Goal: Task Accomplishment & Management: Complete application form

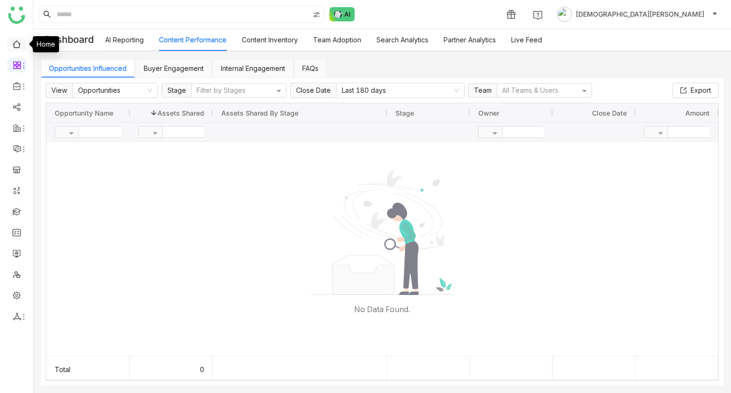
click at [19, 45] on link at bounding box center [16, 43] width 9 height 8
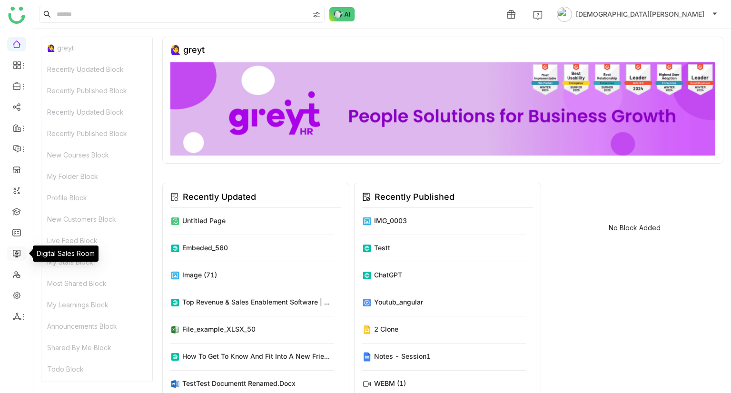
click at [18, 251] on link at bounding box center [16, 253] width 9 height 8
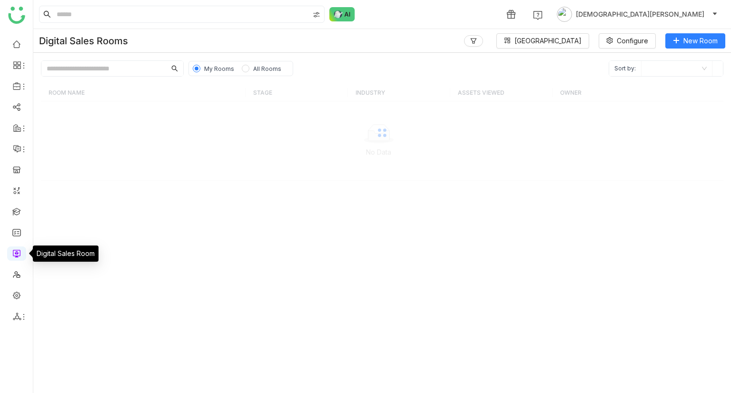
click at [18, 251] on link at bounding box center [16, 253] width 9 height 8
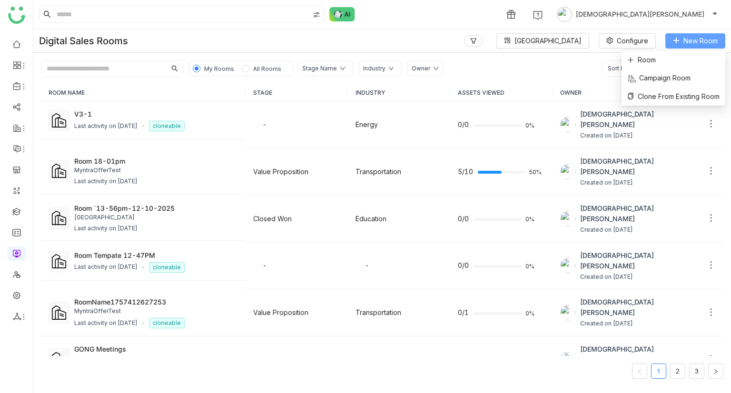
click at [709, 43] on span "New Room" at bounding box center [700, 41] width 34 height 10
click at [683, 58] on li "Room" at bounding box center [673, 60] width 104 height 18
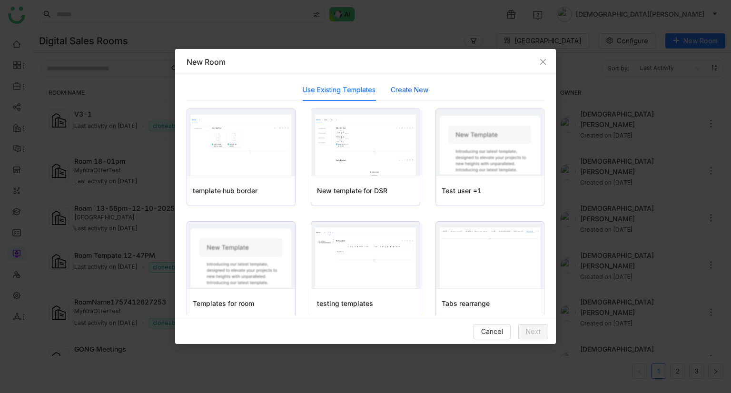
click at [414, 85] on button "Create New" at bounding box center [410, 90] width 38 height 10
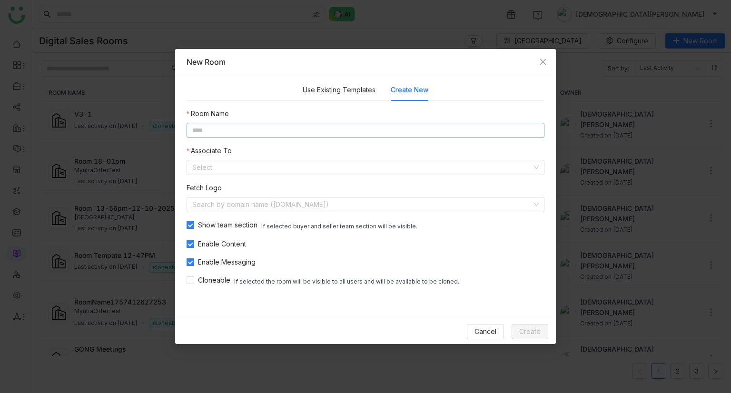
click at [270, 130] on input at bounding box center [365, 130] width 358 height 15
type input "**********"
click at [247, 168] on input at bounding box center [362, 167] width 340 height 14
click at [231, 204] on div "Account" at bounding box center [365, 201] width 346 height 10
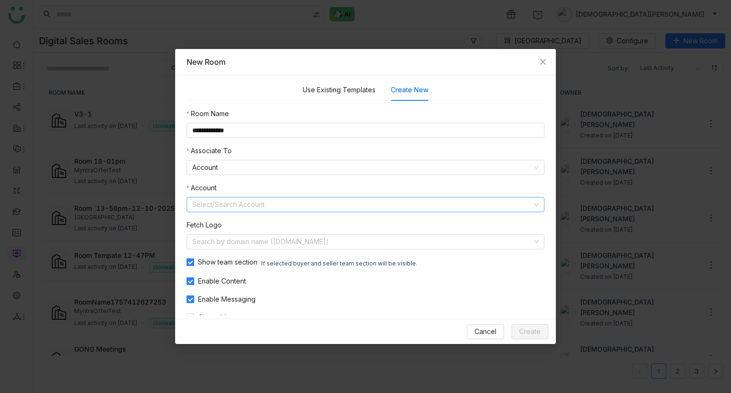
click at [238, 204] on input at bounding box center [362, 204] width 340 height 14
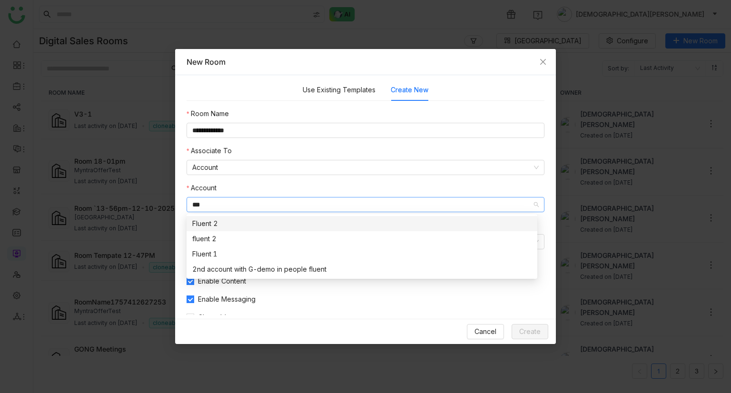
type input "***"
click at [230, 225] on div "Fluent 2" at bounding box center [361, 223] width 339 height 10
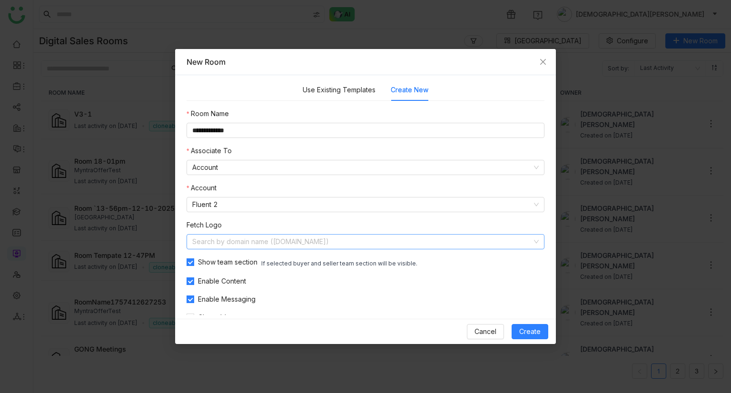
click at [230, 236] on input at bounding box center [362, 241] width 340 height 14
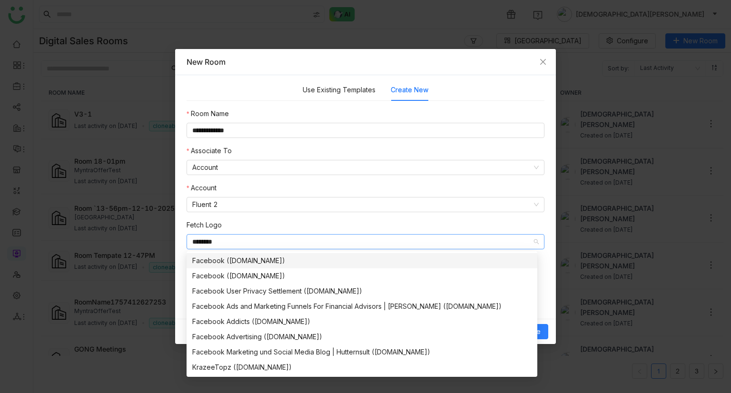
type input "********"
click at [235, 261] on div "Facebook (facebook.com)" at bounding box center [361, 260] width 339 height 10
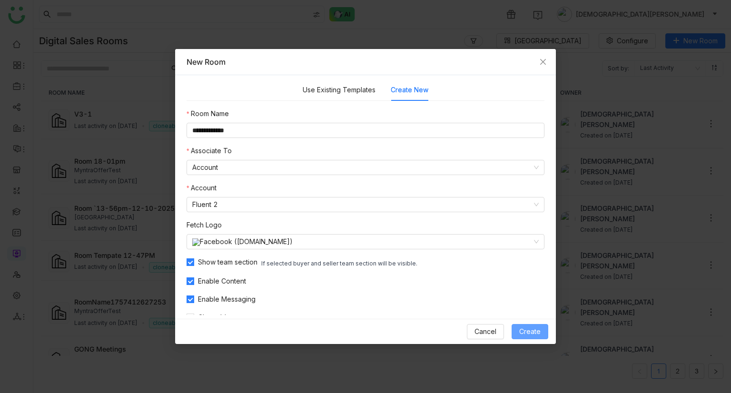
click at [530, 328] on span "Create" at bounding box center [529, 331] width 21 height 10
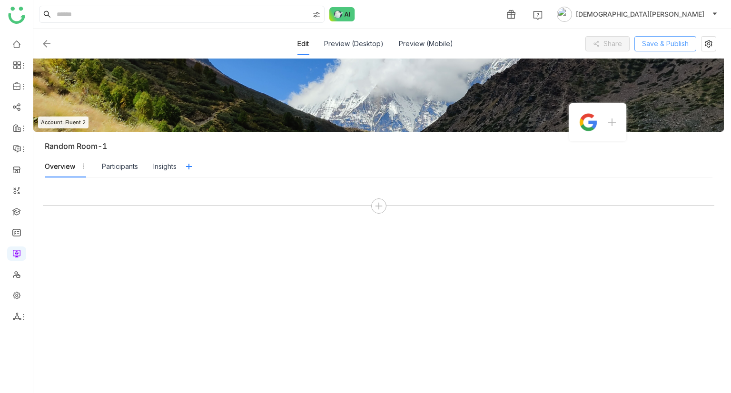
click at [665, 44] on span "Save & Publish" at bounding box center [665, 44] width 47 height 10
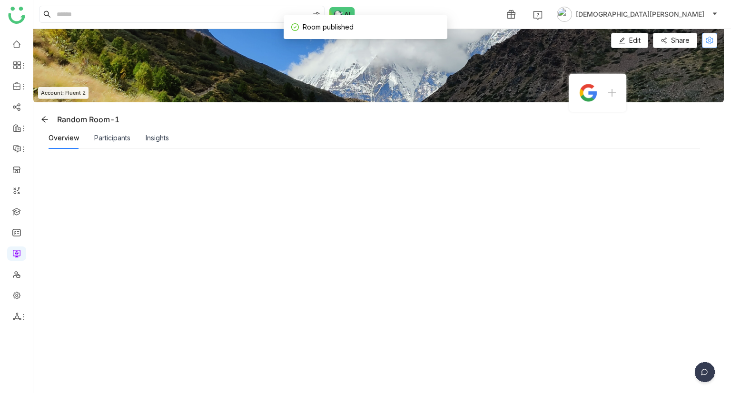
click at [707, 44] on icon at bounding box center [709, 41] width 8 height 8
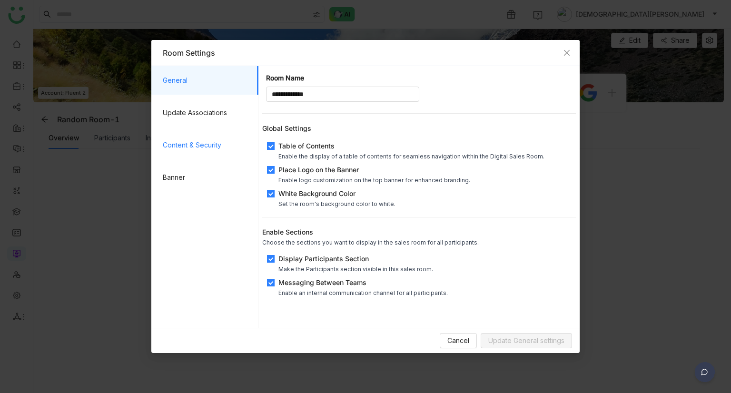
click at [188, 137] on span "Content & Security" at bounding box center [207, 145] width 88 height 29
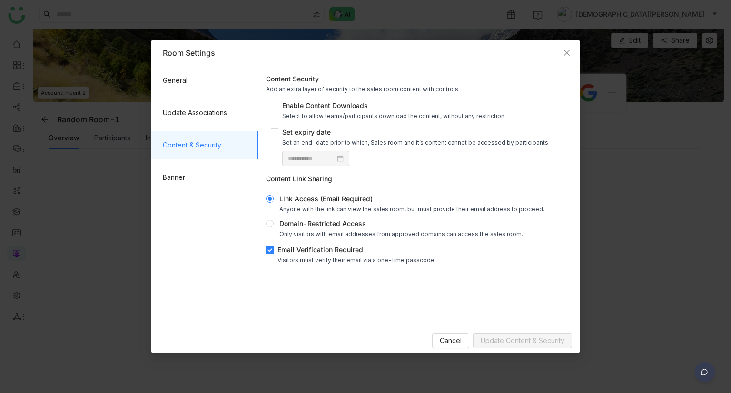
click at [276, 257] on span "Email Verification Required Visitors must verify their email via a one-time pas…" at bounding box center [356, 253] width 166 height 19
click at [537, 337] on span "Update Content & Security" at bounding box center [522, 340] width 84 height 10
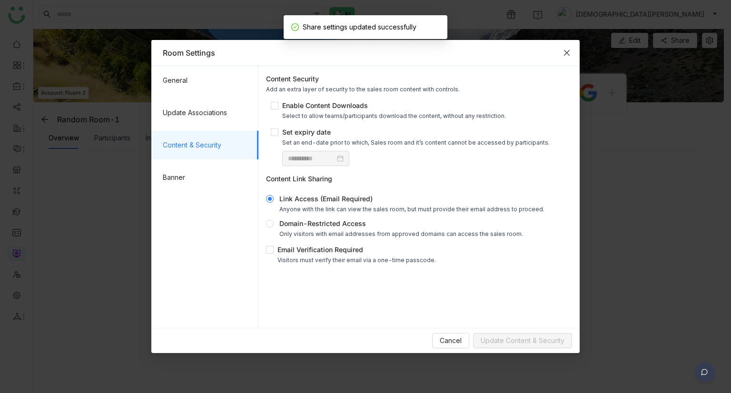
click at [568, 50] on icon "Close" at bounding box center [567, 53] width 8 height 8
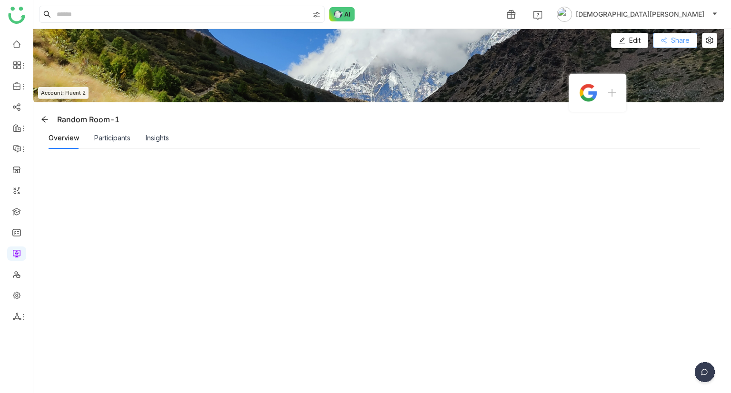
click at [679, 38] on span "Share" at bounding box center [680, 40] width 19 height 10
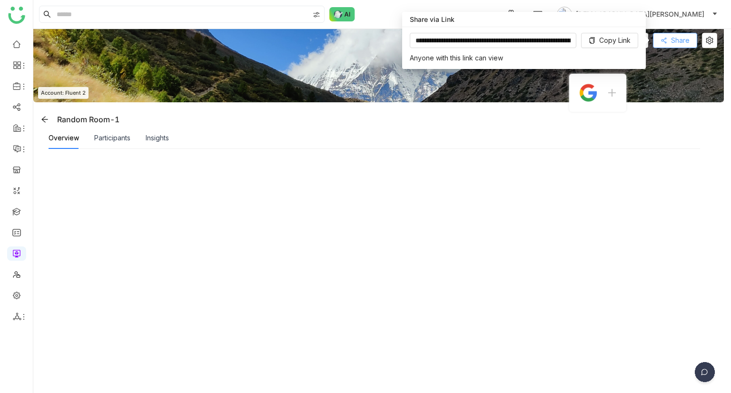
click at [679, 38] on span "Share" at bounding box center [680, 40] width 19 height 10
click at [626, 44] on span "Copy Link" at bounding box center [614, 40] width 31 height 10
click at [525, 144] on div "Overview Participants Insights" at bounding box center [374, 138] width 651 height 22
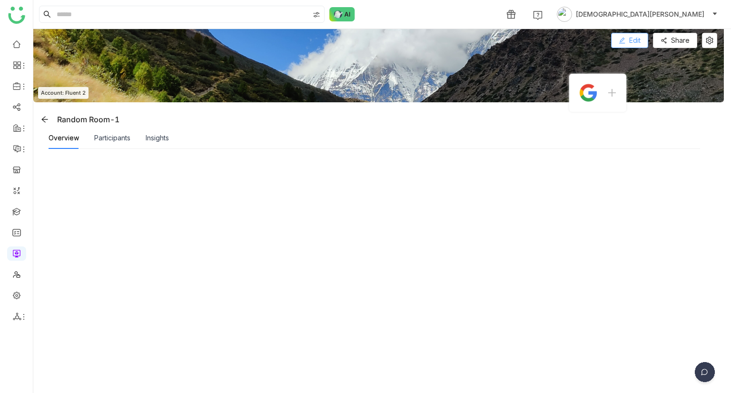
click at [635, 40] on span "Edit" at bounding box center [634, 40] width 11 height 10
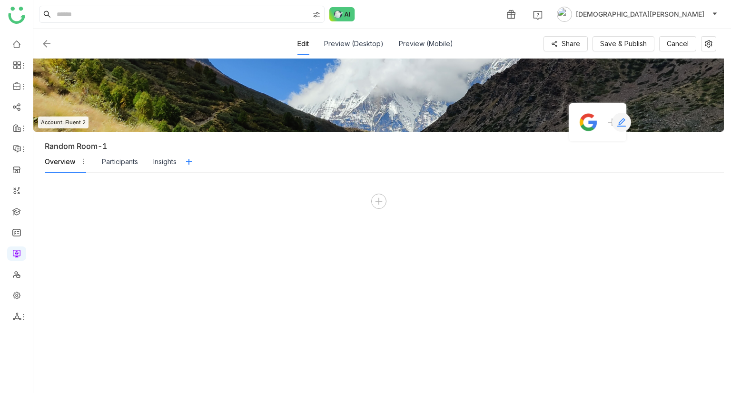
click at [616, 119] on icon at bounding box center [621, 122] width 10 height 10
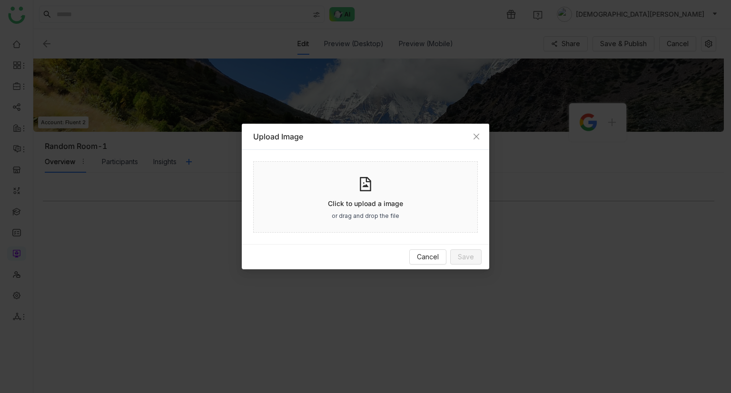
click at [374, 195] on div "Click to upload a image or drag and drop the file" at bounding box center [365, 196] width 225 height 71
click at [366, 184] on icon at bounding box center [365, 184] width 11 height 14
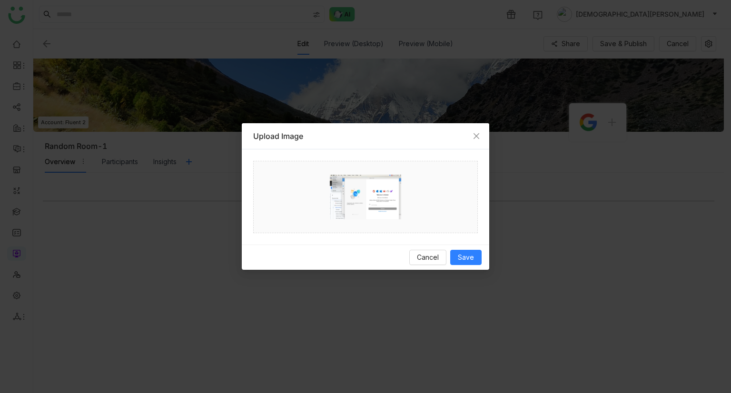
click at [394, 203] on img at bounding box center [365, 196] width 71 height 71
click at [468, 255] on span "Save" at bounding box center [466, 257] width 16 height 10
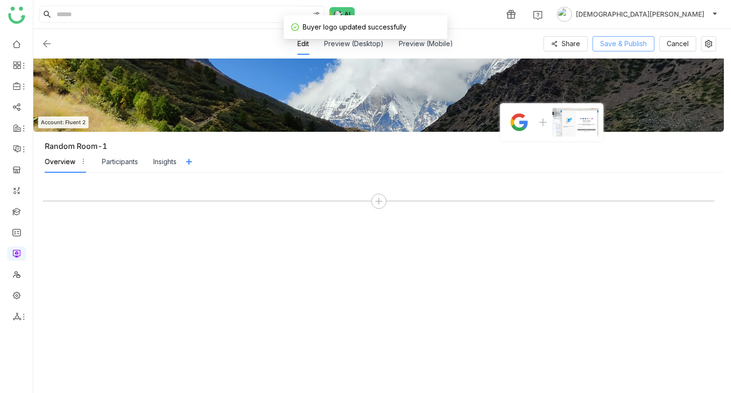
click at [615, 43] on span "Save & Publish" at bounding box center [623, 44] width 47 height 10
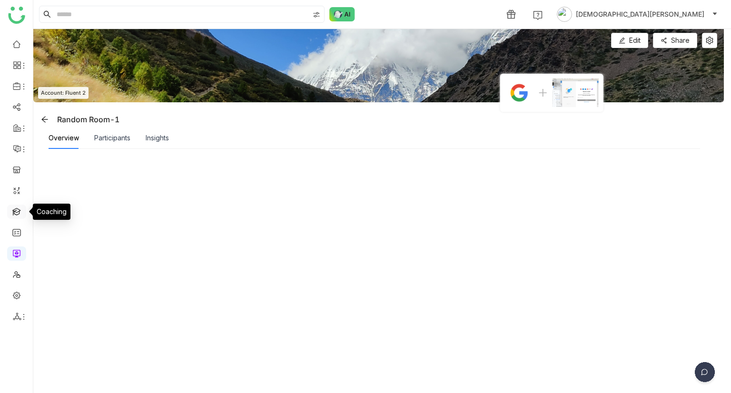
click at [19, 207] on link at bounding box center [16, 211] width 9 height 8
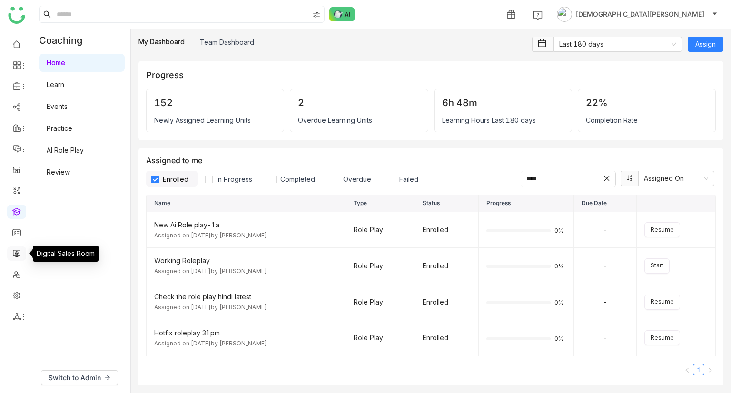
click at [14, 250] on link at bounding box center [16, 253] width 9 height 8
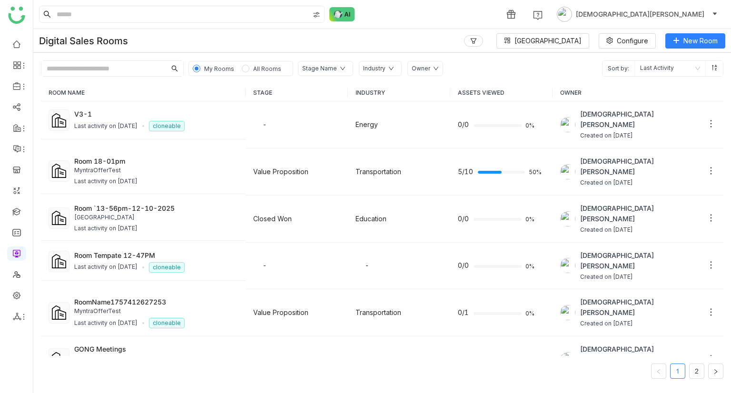
click at [104, 68] on input "text" at bounding box center [103, 68] width 125 height 15
click at [665, 68] on nz-select-item "Last Activity" at bounding box center [670, 68] width 60 height 15
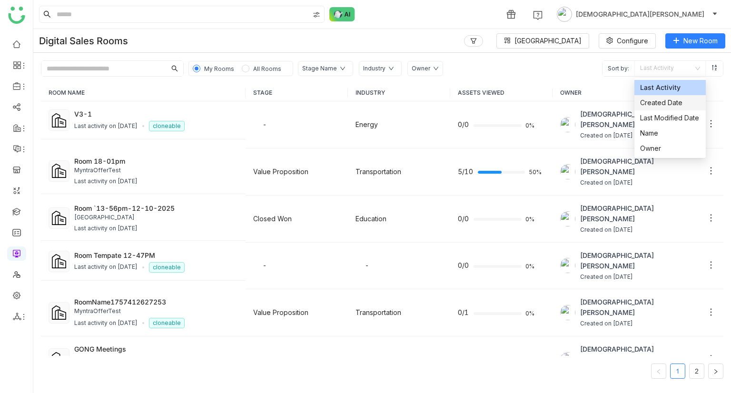
click at [657, 101] on div "Created Date" at bounding box center [670, 103] width 60 height 10
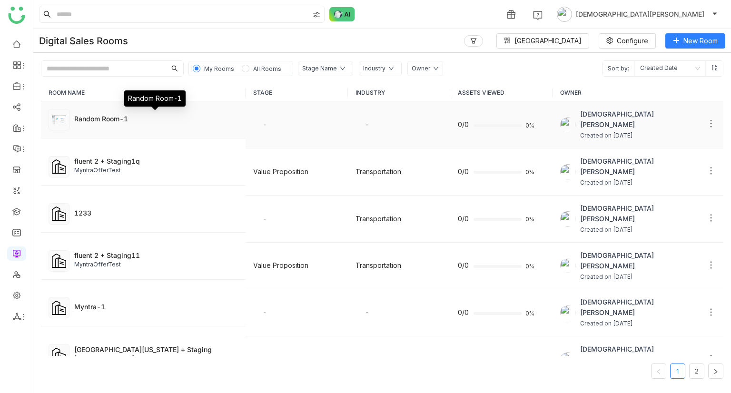
click at [145, 119] on div "Random Room-1" at bounding box center [156, 119] width 164 height 10
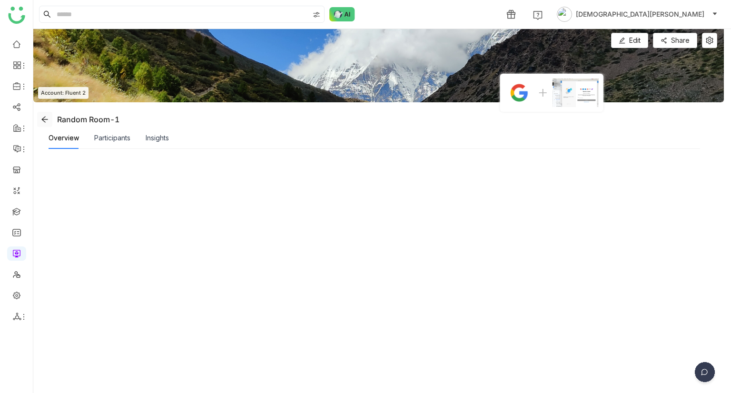
click at [44, 121] on icon at bounding box center [45, 120] width 8 height 8
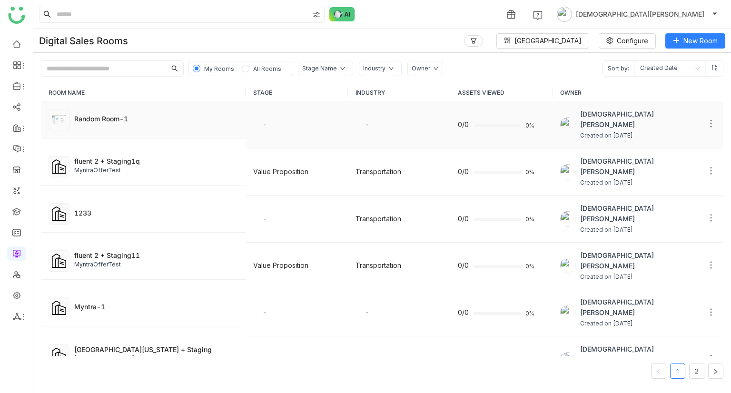
click at [127, 126] on td "Random Room-1" at bounding box center [143, 119] width 205 height 37
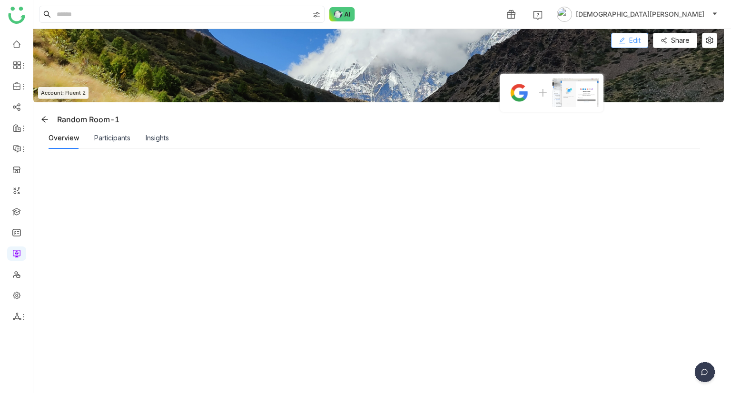
click at [641, 43] on button "Edit" at bounding box center [629, 40] width 37 height 15
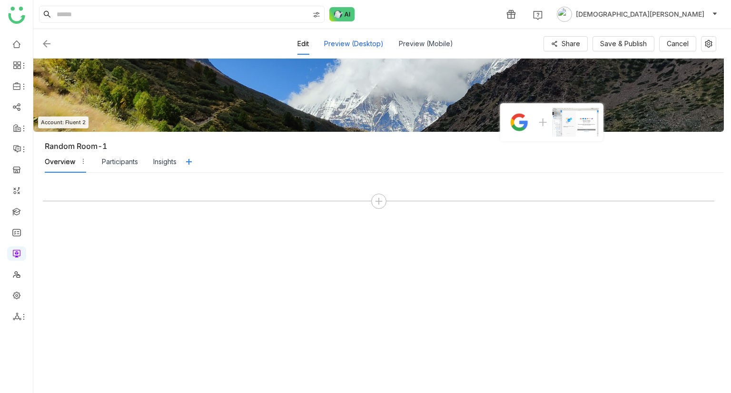
click at [359, 45] on div "Preview (Desktop)" at bounding box center [353, 44] width 59 height 22
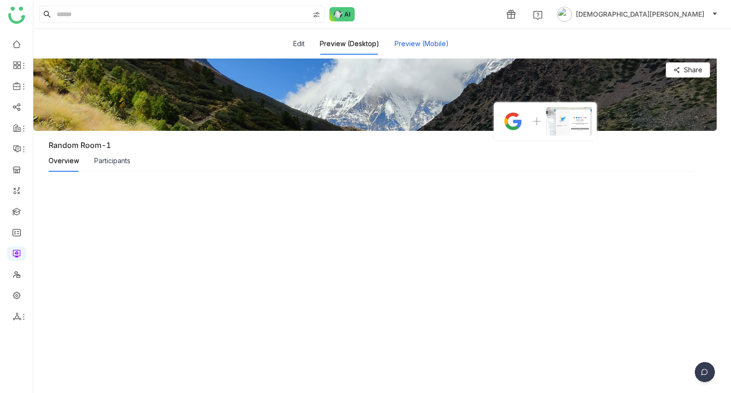
click at [415, 41] on button "Preview (Mobile)" at bounding box center [421, 44] width 54 height 10
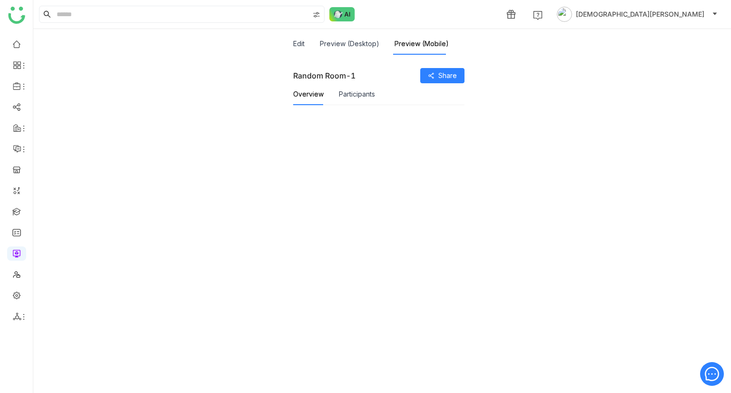
click at [345, 49] on div "Preview (Desktop)" at bounding box center [349, 44] width 59 height 22
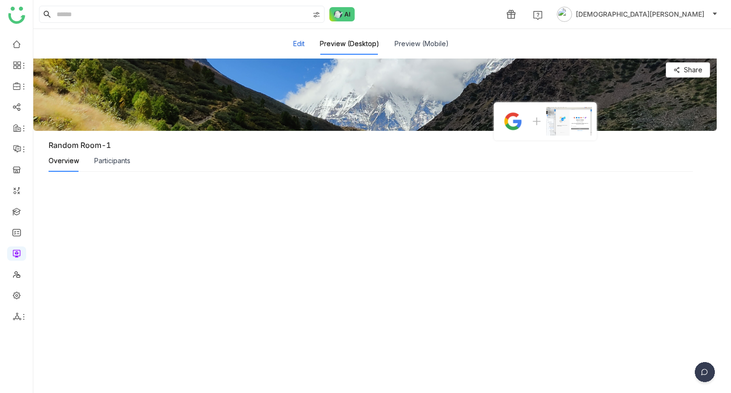
click at [294, 48] on button "Edit" at bounding box center [298, 44] width 11 height 10
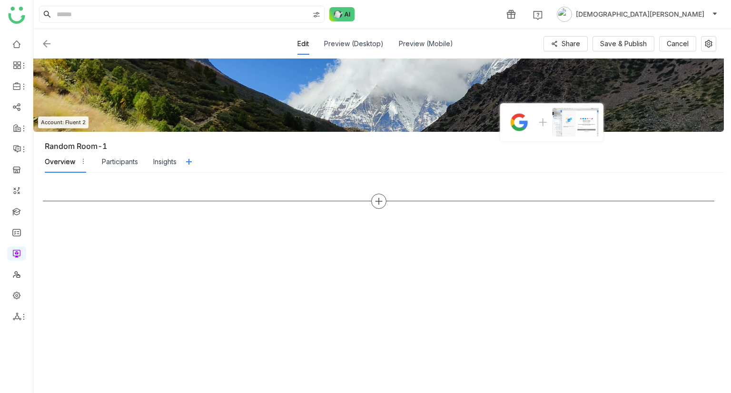
click at [376, 203] on icon at bounding box center [378, 201] width 9 height 9
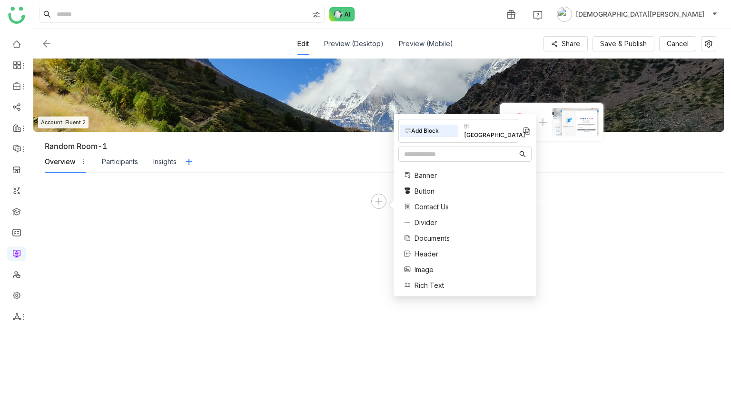
click at [424, 202] on span "Contact Us" at bounding box center [431, 207] width 34 height 10
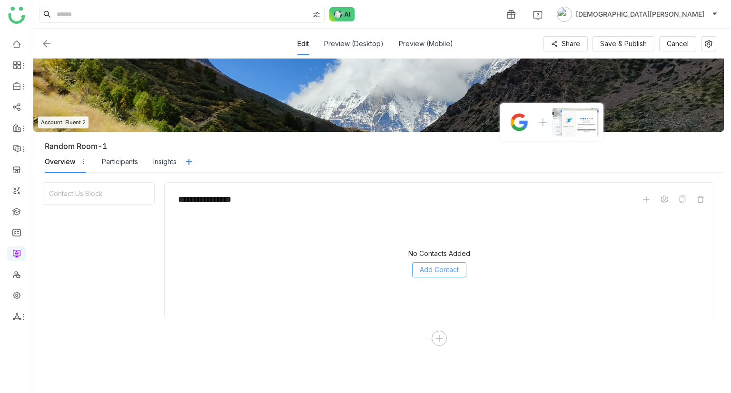
click at [445, 269] on span "Add Contact" at bounding box center [439, 269] width 39 height 10
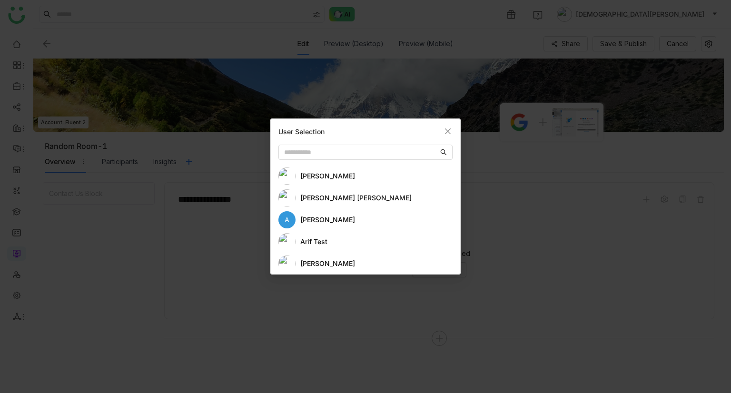
click at [338, 181] on div "aavi aavi" at bounding box center [365, 175] width 174 height 17
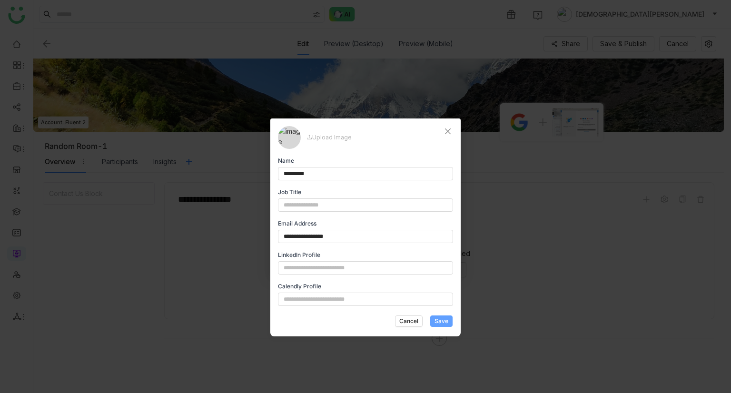
click at [443, 322] on span "Save" at bounding box center [441, 321] width 14 height 9
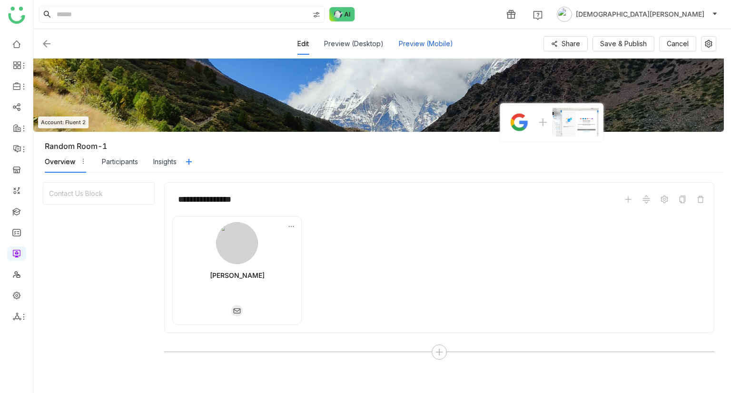
click at [431, 45] on div "Preview (Mobile)" at bounding box center [426, 44] width 54 height 22
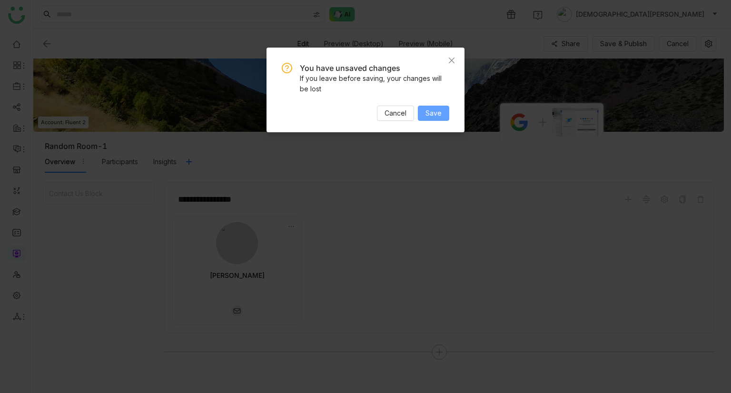
click at [433, 109] on span "Save" at bounding box center [433, 113] width 16 height 10
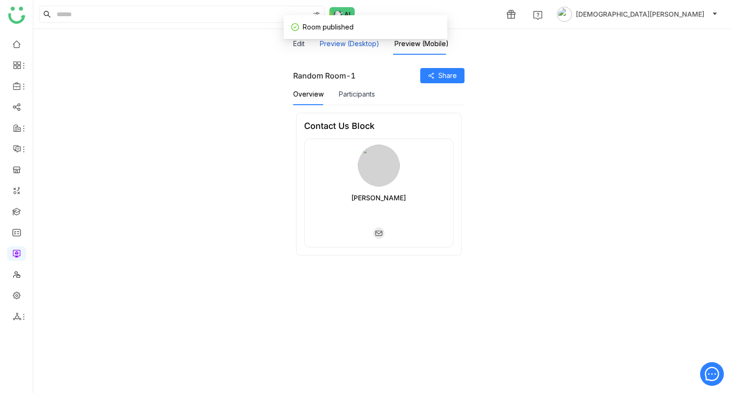
click at [356, 48] on button "Preview (Desktop)" at bounding box center [349, 44] width 59 height 10
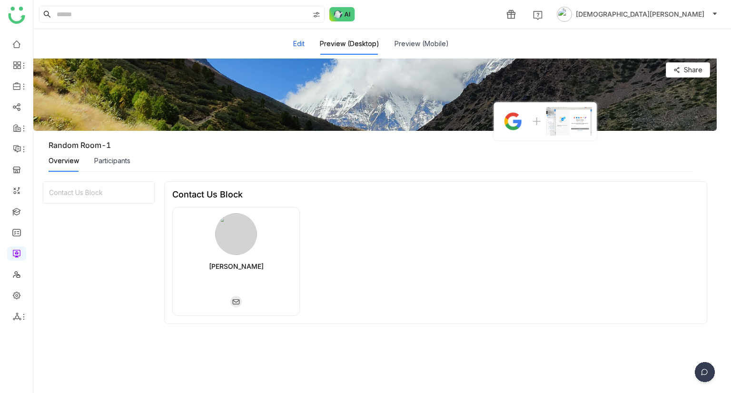
click at [299, 44] on button "Edit" at bounding box center [298, 44] width 11 height 10
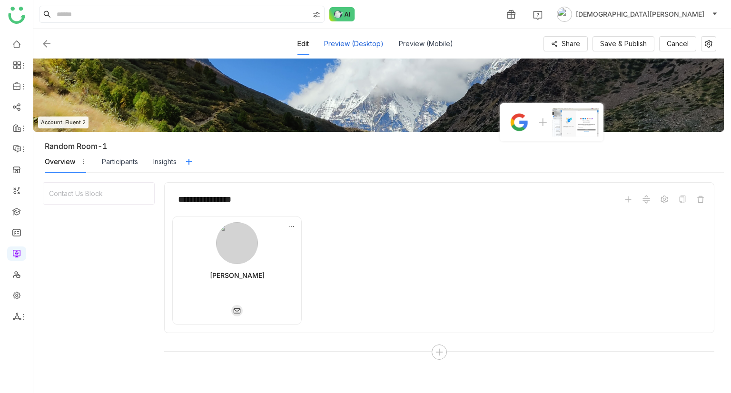
click at [340, 40] on div "Preview (Desktop)" at bounding box center [353, 44] width 59 height 22
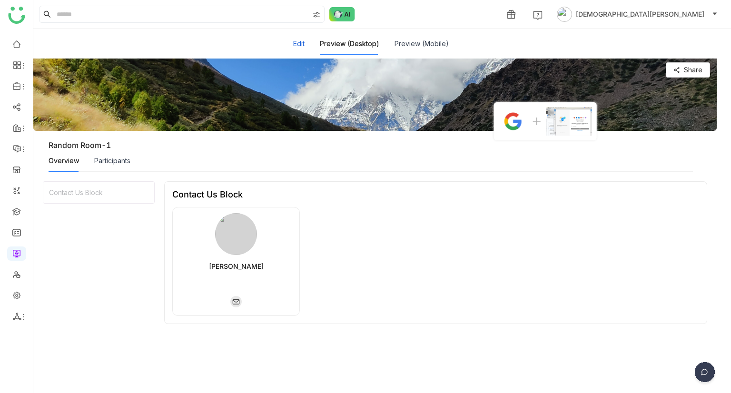
click at [294, 48] on button "Edit" at bounding box center [298, 44] width 11 height 10
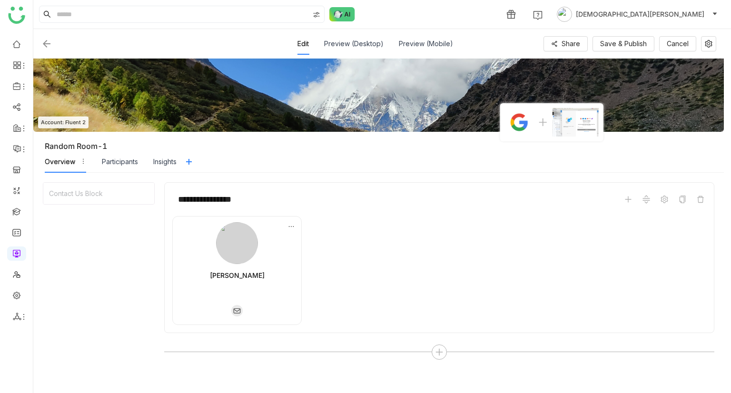
click at [48, 40] on img at bounding box center [46, 43] width 11 height 11
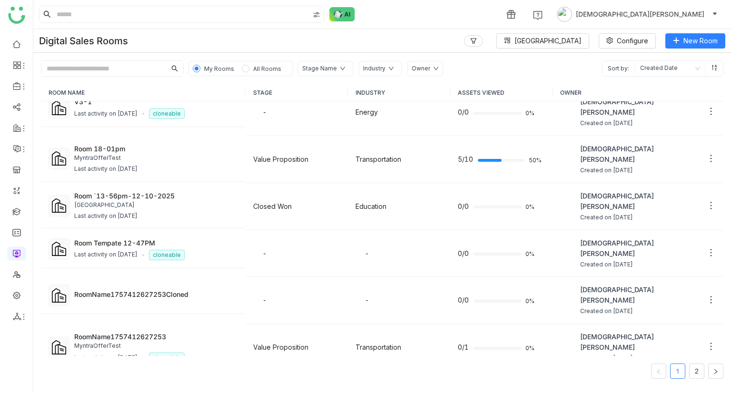
scroll to position [295, 0]
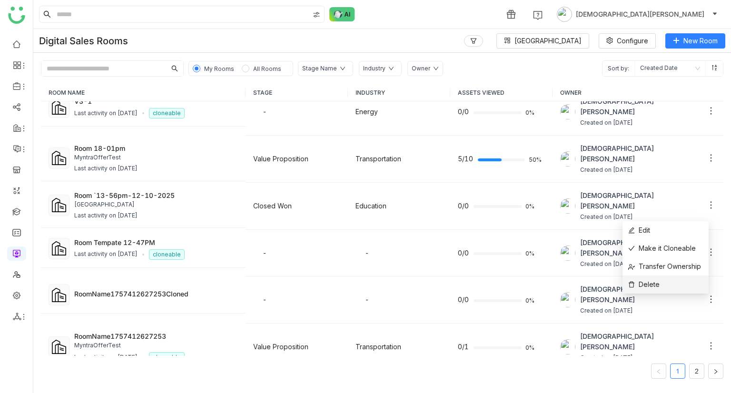
click at [652, 280] on span "Delete" at bounding box center [643, 284] width 31 height 10
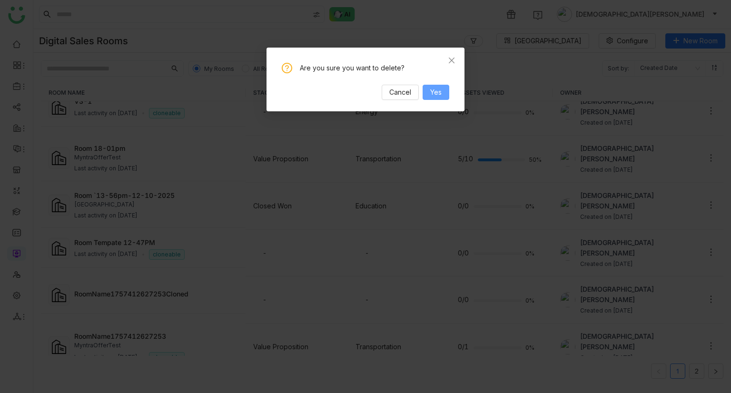
click at [439, 91] on span "Yes" at bounding box center [435, 92] width 11 height 10
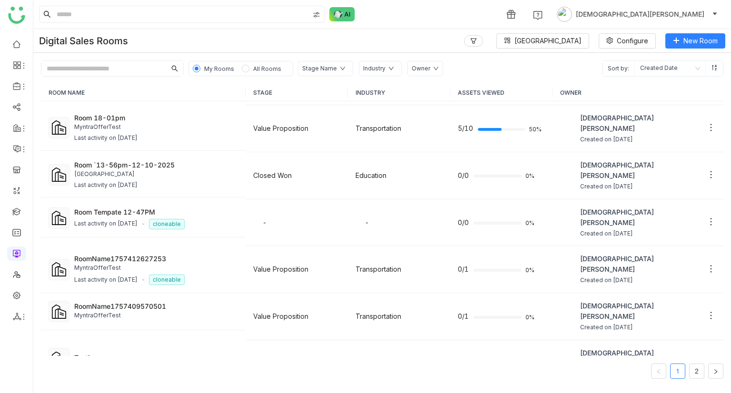
scroll to position [314, 0]
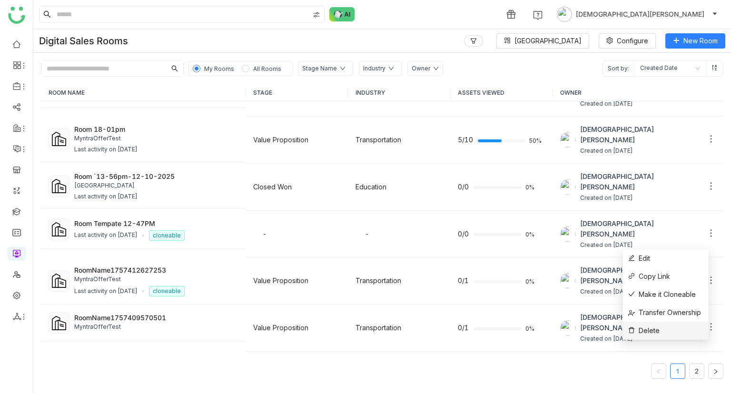
click at [662, 328] on li "Delete" at bounding box center [665, 331] width 86 height 18
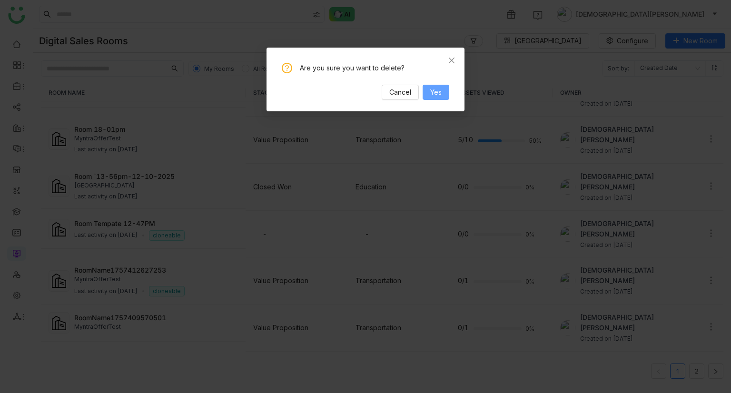
click at [428, 96] on button "Yes" at bounding box center [435, 92] width 27 height 15
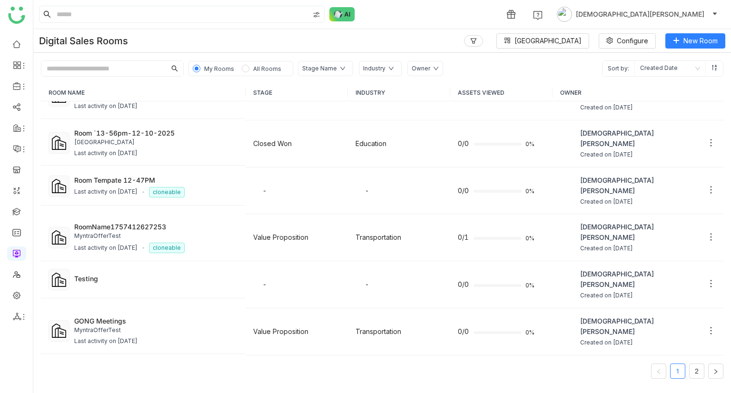
scroll to position [330, 0]
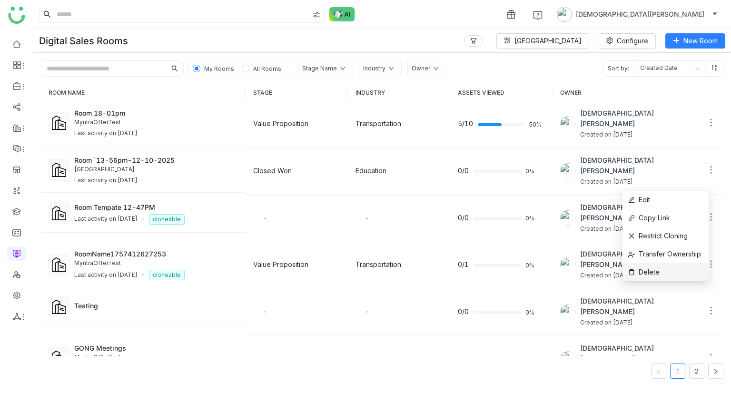
click at [684, 267] on li "Delete" at bounding box center [665, 272] width 86 height 18
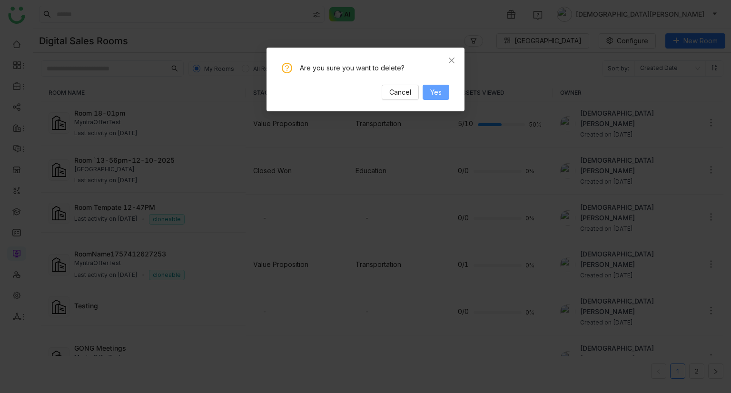
click at [436, 87] on span "Yes" at bounding box center [435, 92] width 11 height 10
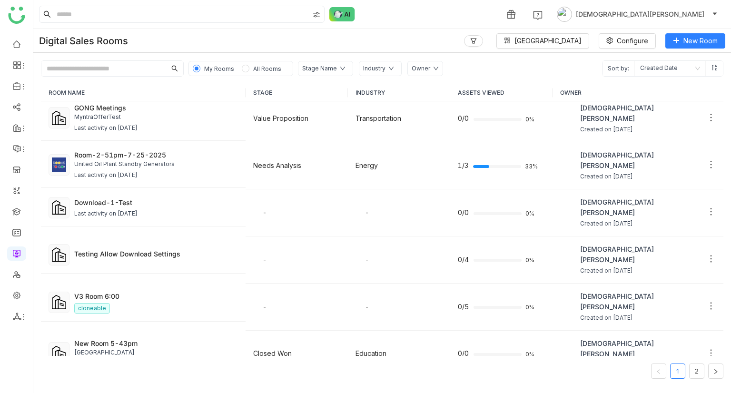
scroll to position [529, 0]
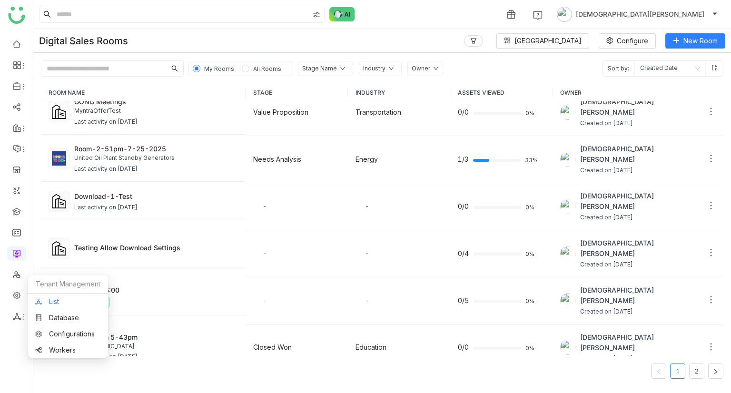
click at [69, 298] on link "List" at bounding box center [68, 301] width 66 height 7
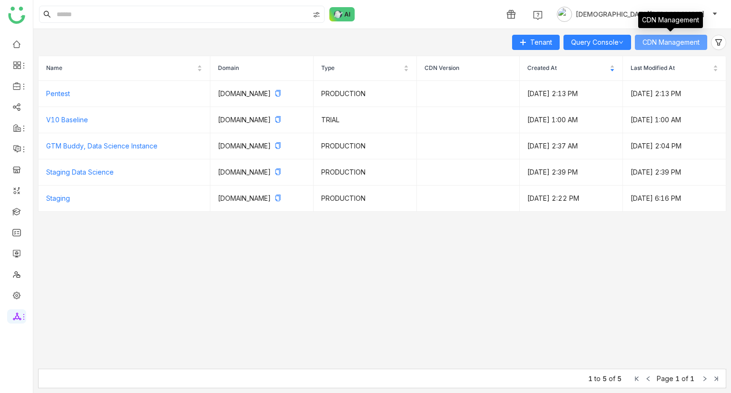
click at [664, 48] on button "CDN Management" at bounding box center [671, 42] width 72 height 15
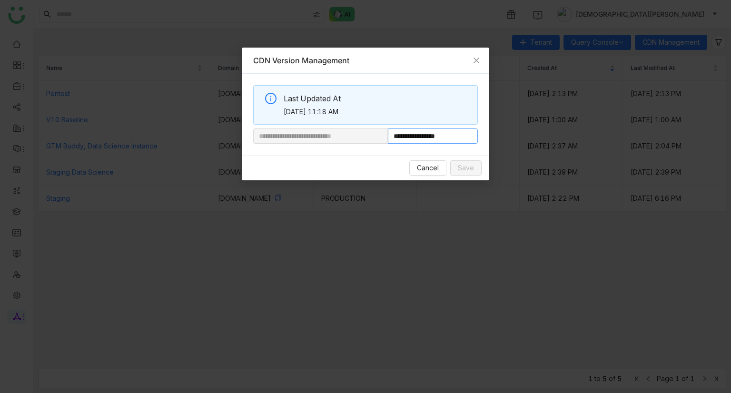
drag, startPoint x: 420, startPoint y: 135, endPoint x: 502, endPoint y: 129, distance: 81.5
click at [502, 129] on nz-modal-container "**********" at bounding box center [365, 196] width 731 height 393
paste input "**********"
type input "**********"
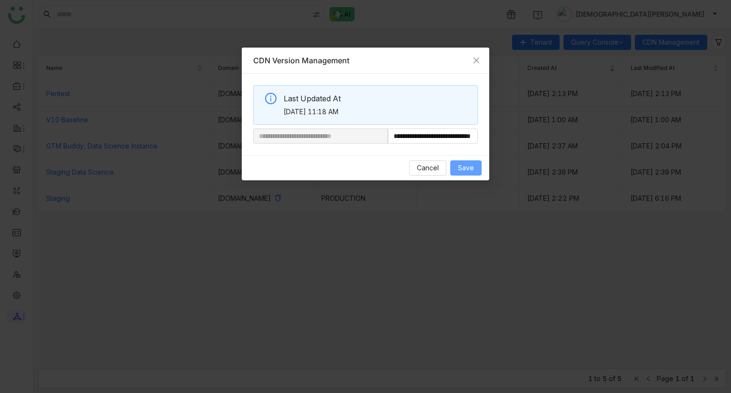
scroll to position [0, 0]
click at [464, 167] on span "Save" at bounding box center [466, 168] width 16 height 10
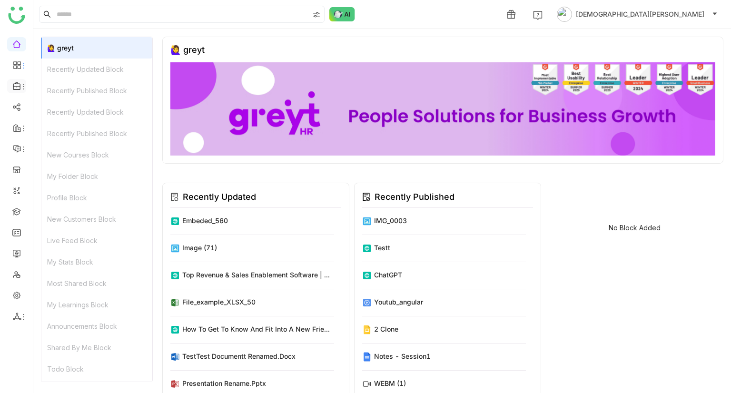
scroll to position [8, 0]
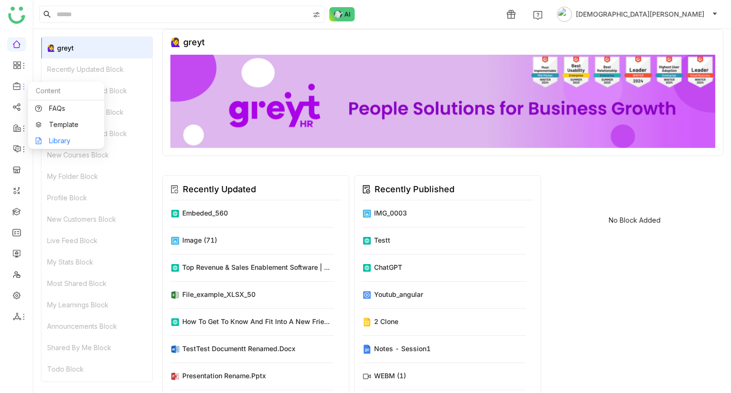
click at [64, 139] on link "Library" at bounding box center [66, 140] width 62 height 7
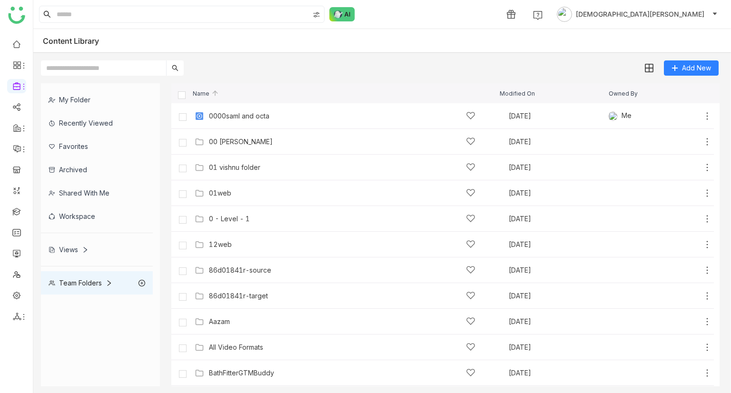
click at [72, 248] on div "Views" at bounding box center [69, 249] width 40 height 8
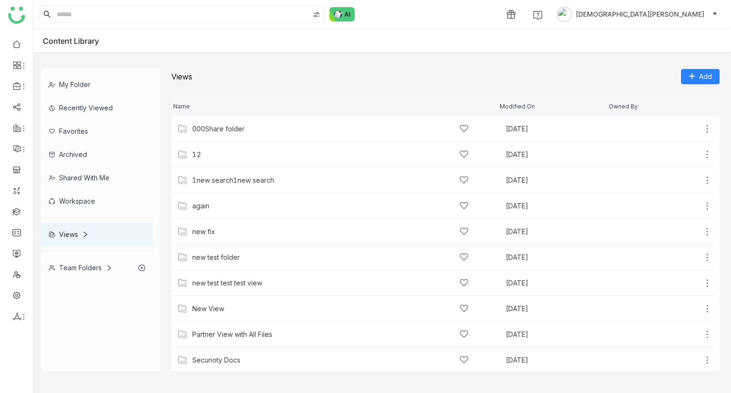
click at [79, 269] on div "Team Folders" at bounding box center [81, 268] width 64 height 8
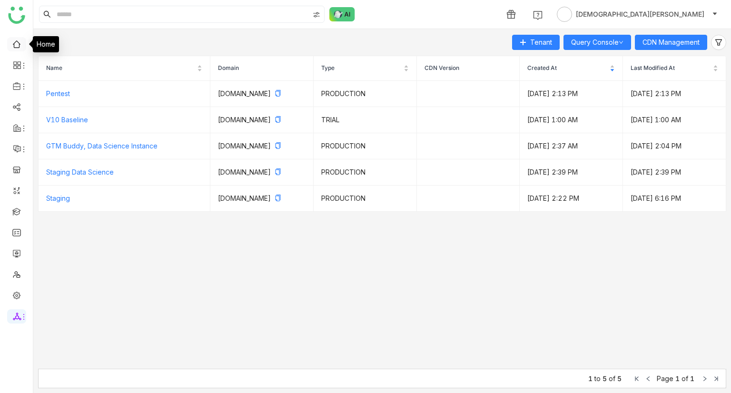
click at [12, 48] on link at bounding box center [16, 43] width 9 height 8
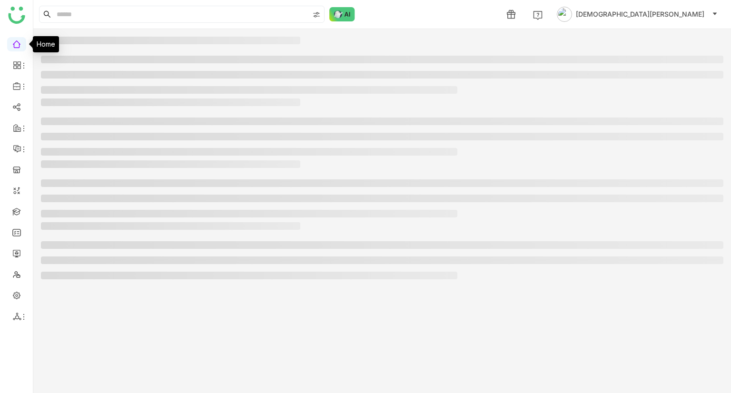
click at [12, 48] on link at bounding box center [16, 43] width 9 height 8
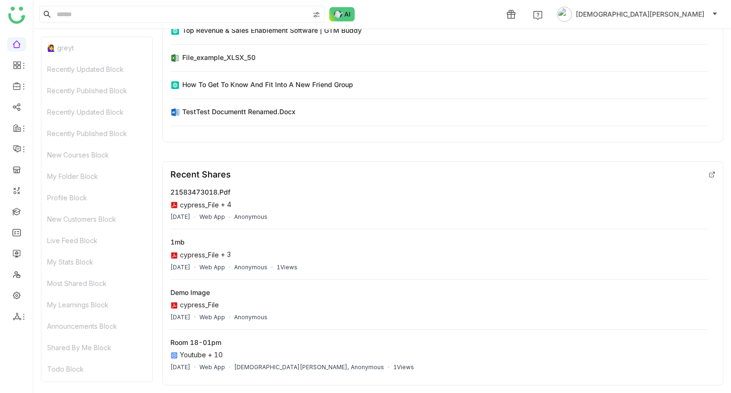
scroll to position [398, 0]
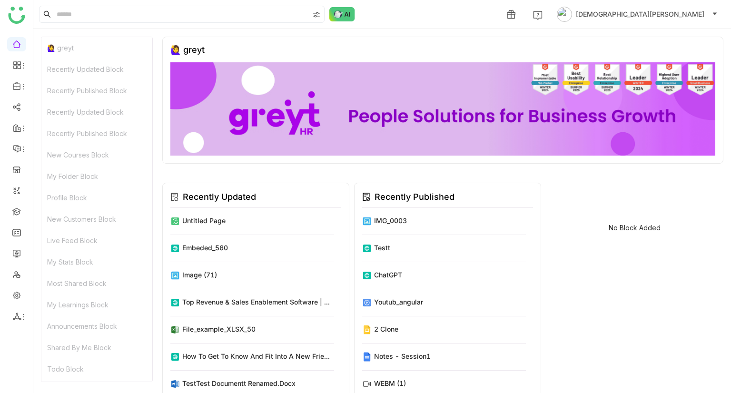
click at [82, 45] on div "🙋‍♀️ greyt" at bounding box center [96, 47] width 111 height 21
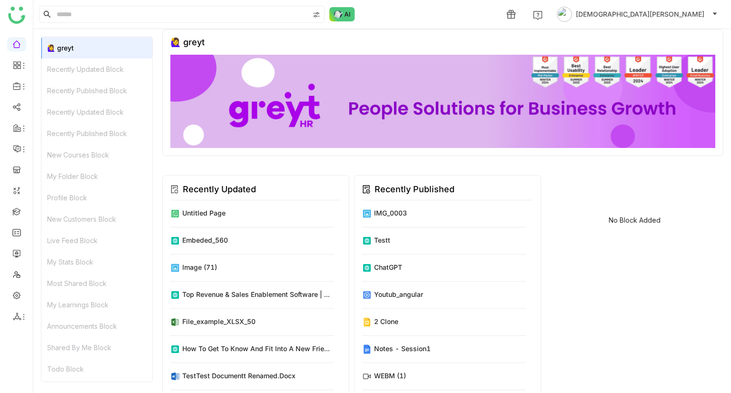
click at [87, 68] on div "Recently Updated Block" at bounding box center [96, 69] width 111 height 21
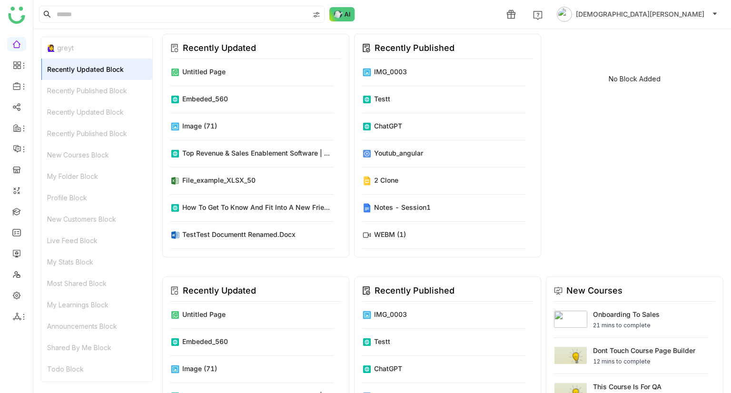
scroll to position [161, 0]
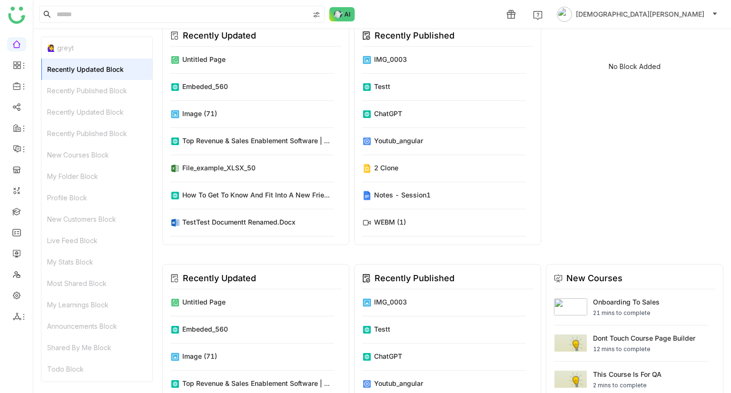
click at [89, 137] on div "Recently Published Block" at bounding box center [96, 133] width 111 height 21
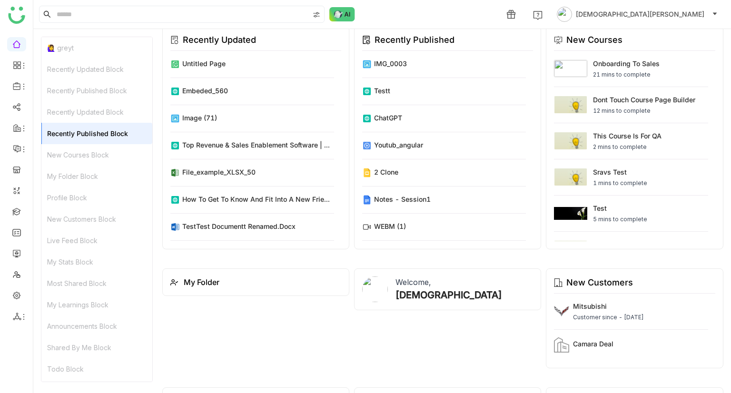
scroll to position [403, 0]
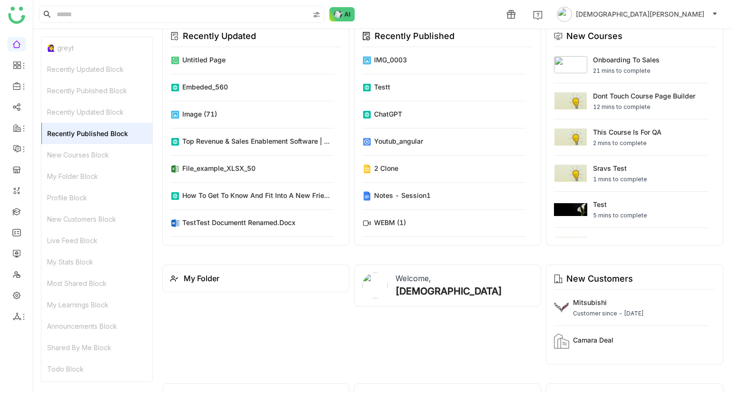
click at [87, 207] on div "Profile Block" at bounding box center [96, 197] width 111 height 21
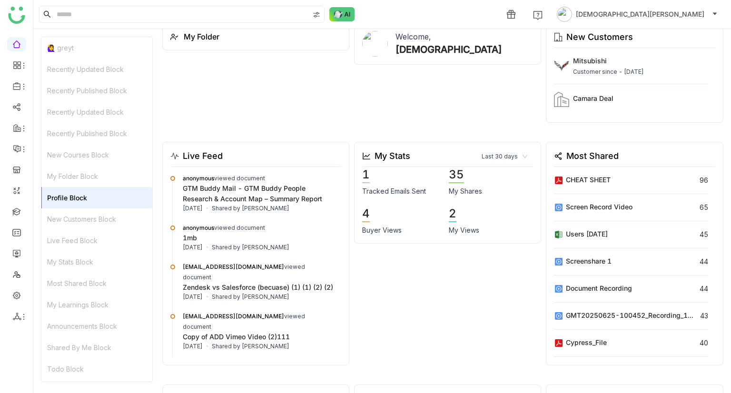
scroll to position [646, 0]
click at [82, 298] on div "My Learnings Block" at bounding box center [96, 304] width 111 height 21
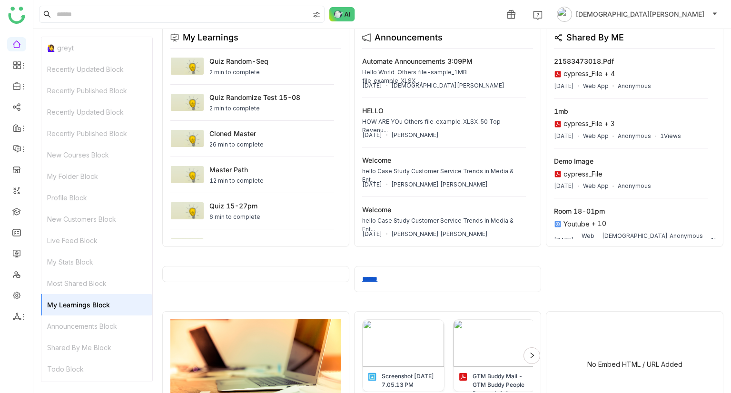
scroll to position [1007, 0]
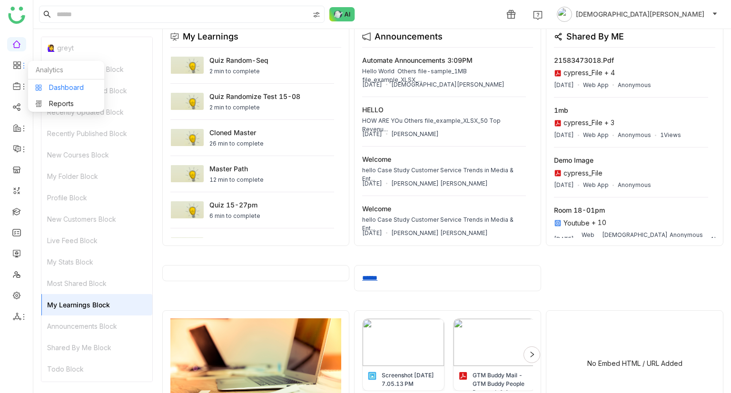
click at [57, 88] on link "Dashboard" at bounding box center [66, 87] width 62 height 7
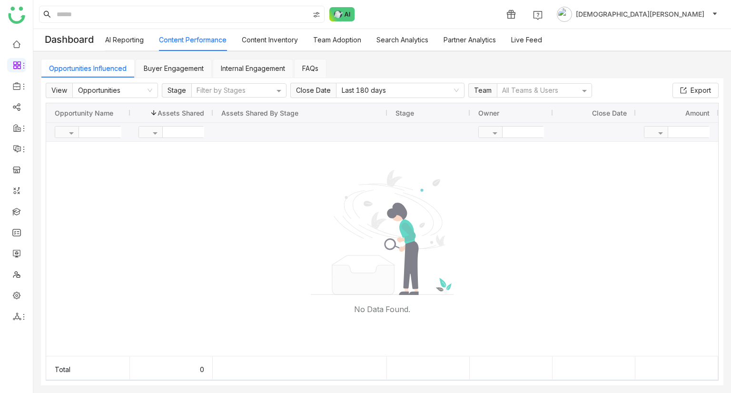
click at [124, 42] on link "AI Reporting" at bounding box center [124, 40] width 39 height 8
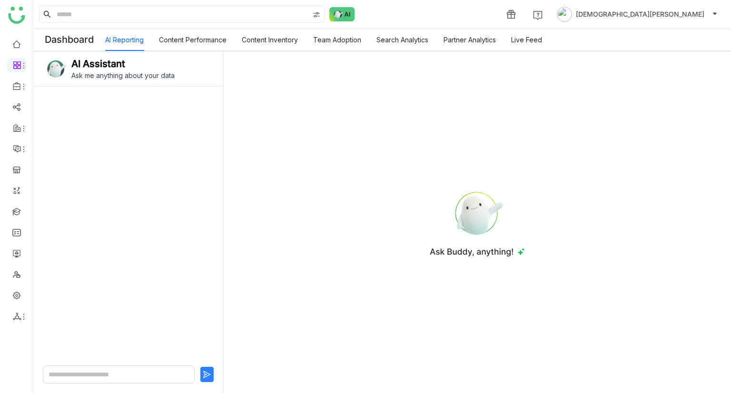
click at [189, 37] on link "Content Performance" at bounding box center [193, 40] width 68 height 8
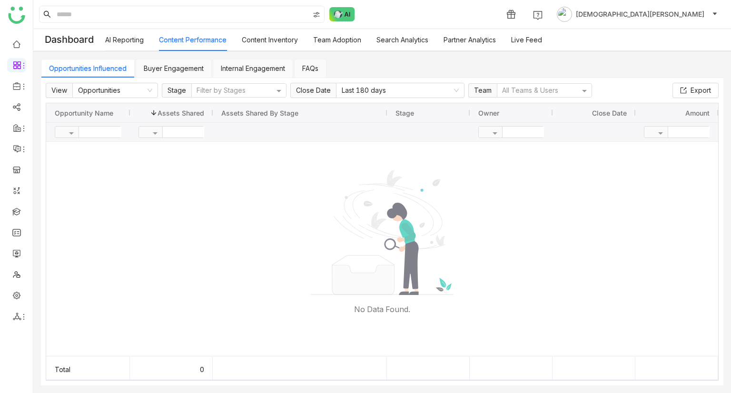
click at [255, 40] on link "Content Inventory" at bounding box center [270, 40] width 56 height 8
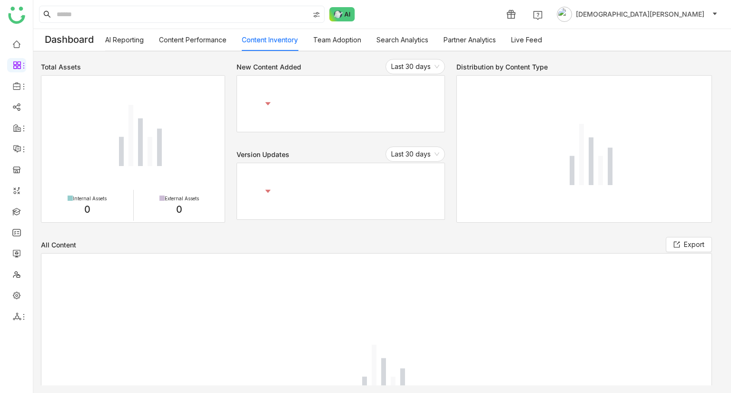
click at [255, 40] on link "Content Inventory" at bounding box center [270, 40] width 56 height 8
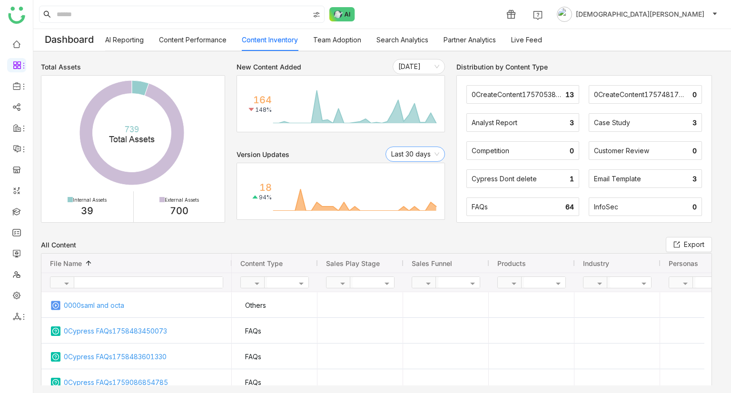
click at [393, 155] on nz-select-item "Last 30 days" at bounding box center [415, 154] width 48 height 14
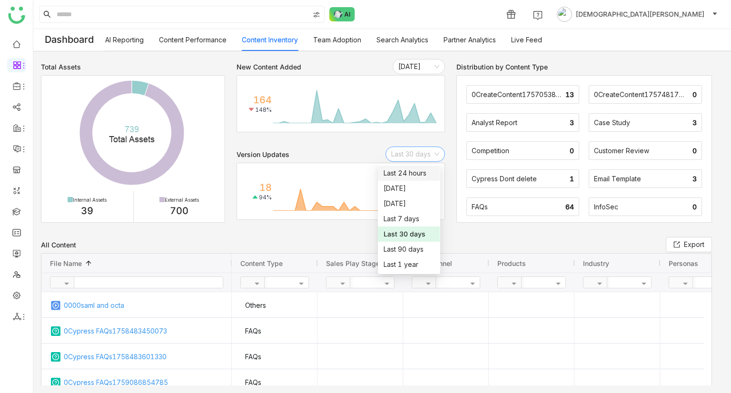
click at [346, 153] on div "Version Updates Last 30 days" at bounding box center [340, 154] width 208 height 10
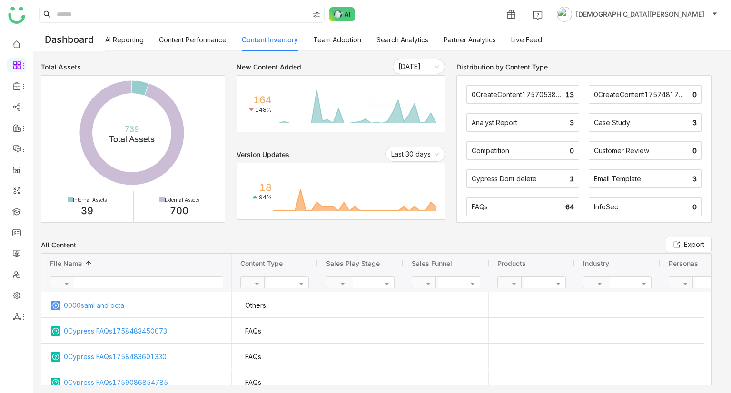
click at [430, 58] on div "Total Assets Created with Highcharts 11.2.0 739 ​ Total Assets Internal Assets …" at bounding box center [381, 222] width 697 height 342
click at [534, 94] on div "0CreateContent1757053865524" at bounding box center [517, 94] width 92 height 8
click at [348, 40] on link "Team Adoption" at bounding box center [337, 40] width 48 height 8
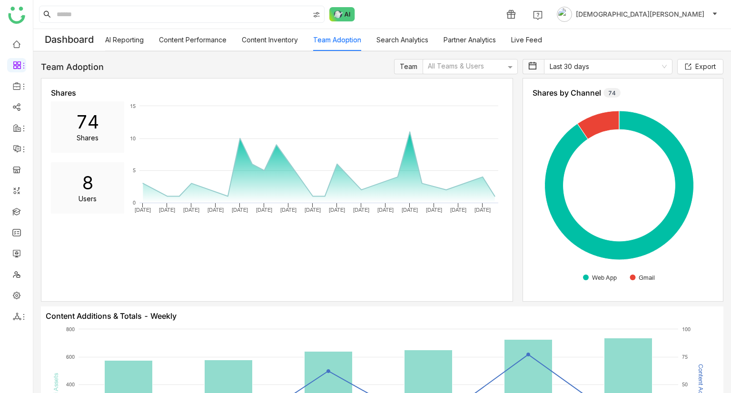
click at [392, 42] on link "Search Analytics" at bounding box center [402, 40] width 52 height 8
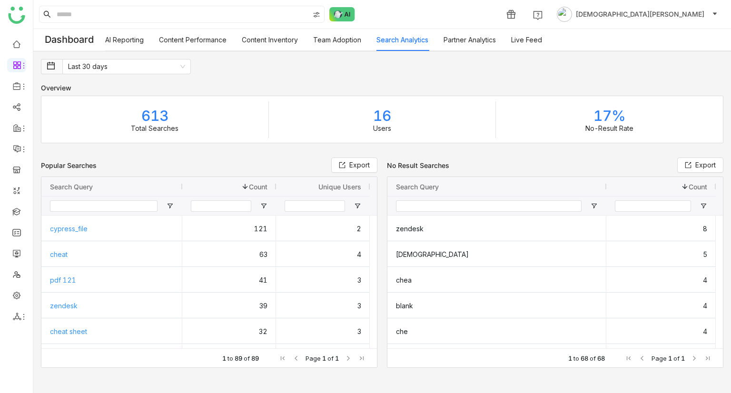
click at [462, 44] on link "Partner Analytics" at bounding box center [469, 40] width 52 height 8
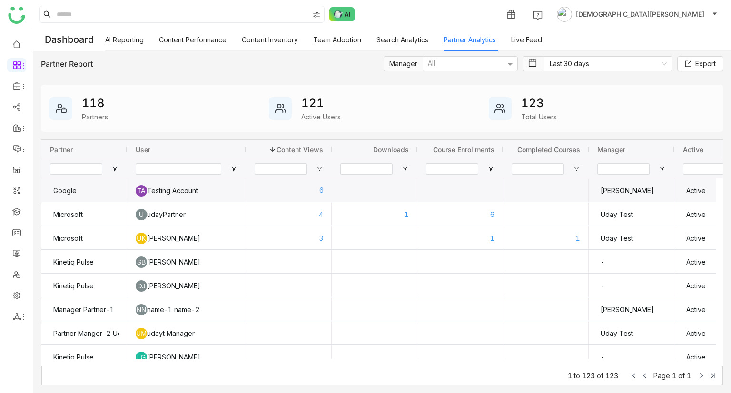
click at [305, 192] on div "6" at bounding box center [288, 190] width 69 height 24
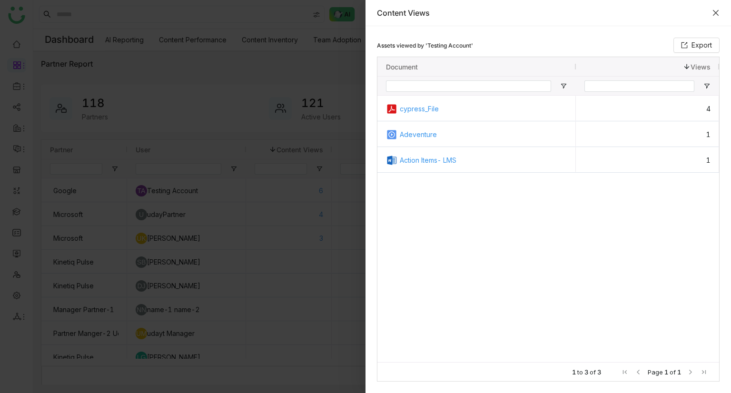
click at [718, 12] on icon "Close" at bounding box center [716, 13] width 8 height 8
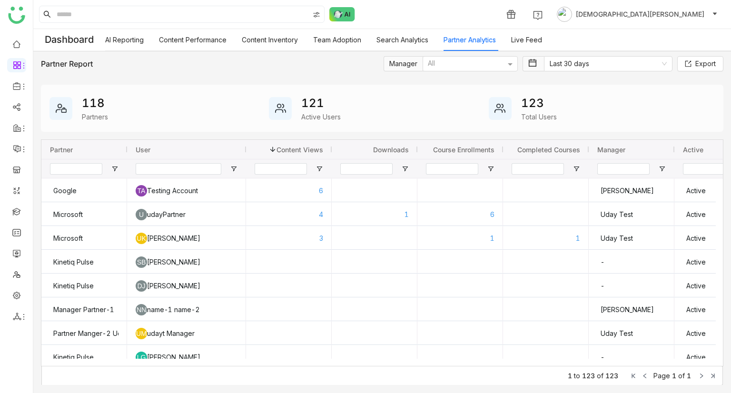
click at [372, 38] on div "AI Reporting Content Performance Content Inventory Team Adoption Search Analyti…" at bounding box center [323, 40] width 437 height 22
click at [381, 38] on link "Search Analytics" at bounding box center [402, 40] width 52 height 8
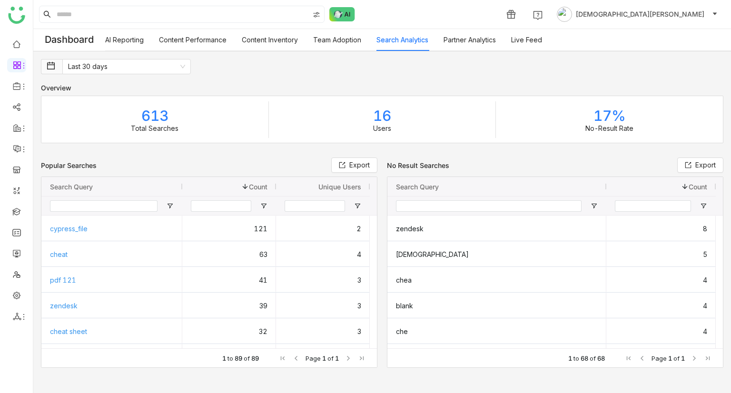
click at [348, 40] on link "Team Adoption" at bounding box center [337, 40] width 48 height 8
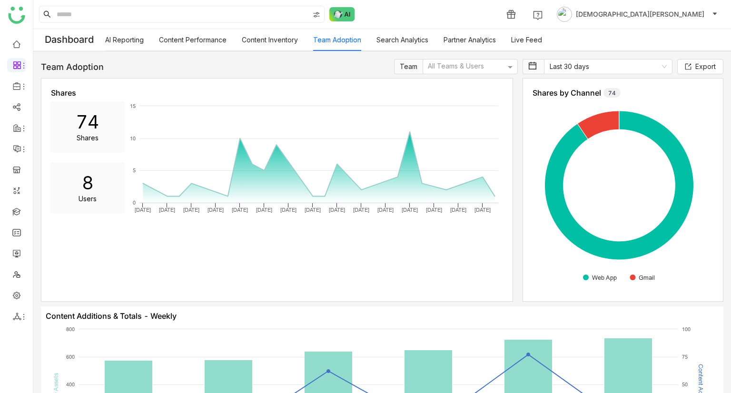
click at [266, 44] on link "Content Inventory" at bounding box center [270, 40] width 56 height 8
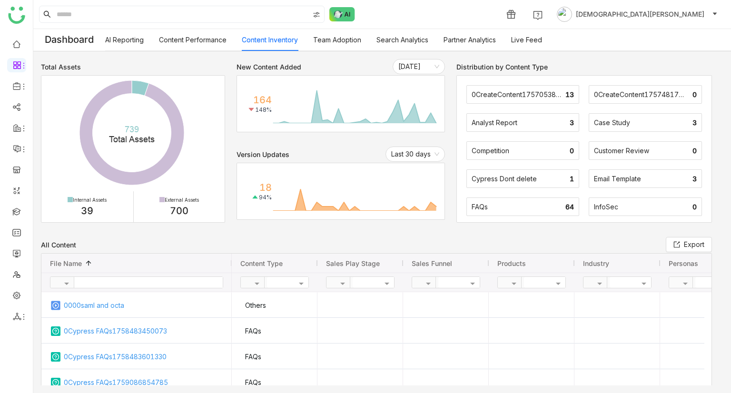
click at [221, 42] on link "Content Performance" at bounding box center [193, 40] width 68 height 8
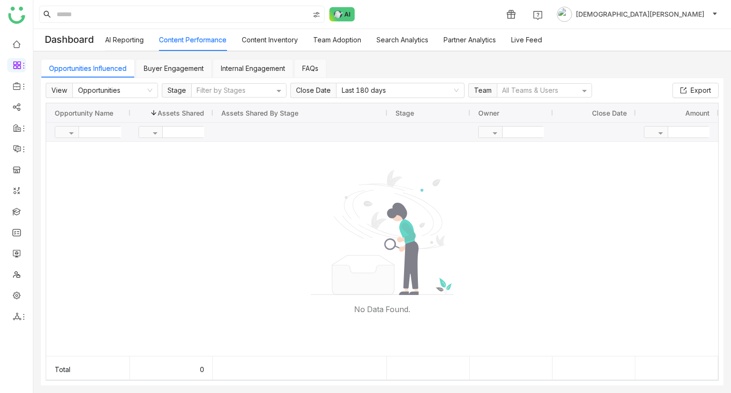
click at [123, 42] on link "AI Reporting" at bounding box center [124, 40] width 39 height 8
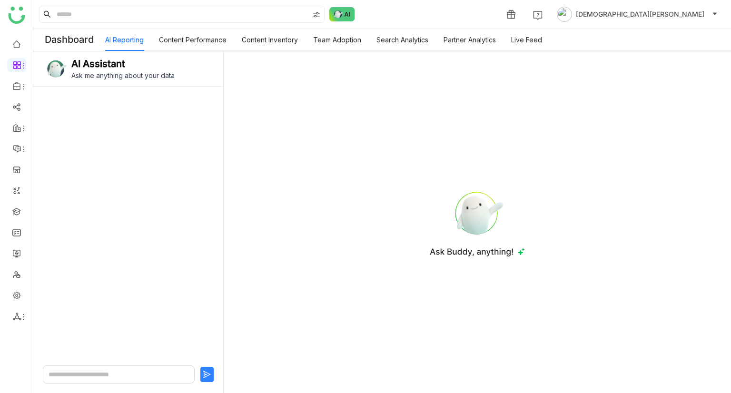
click at [187, 36] on link "Content Performance" at bounding box center [193, 40] width 68 height 8
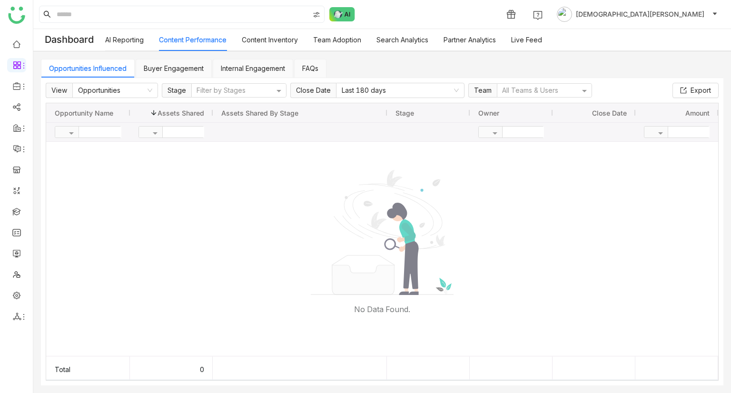
click at [256, 36] on link "Content Inventory" at bounding box center [270, 40] width 56 height 8
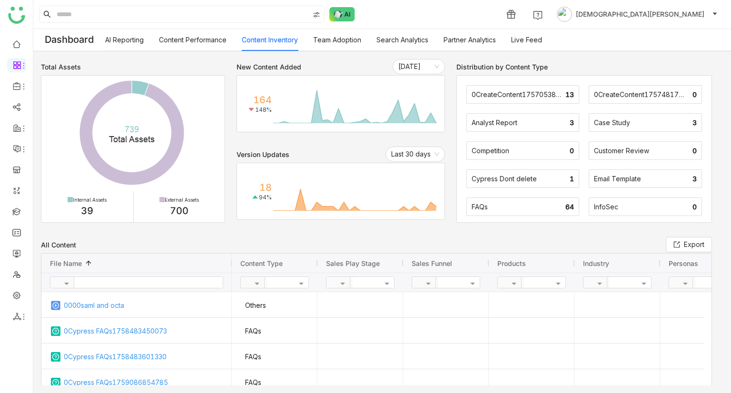
click at [342, 41] on link "Team Adoption" at bounding box center [337, 40] width 48 height 8
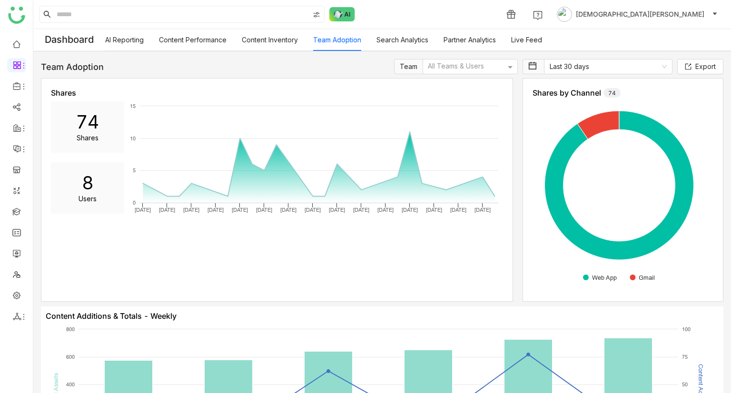
click at [400, 44] on link "Search Analytics" at bounding box center [402, 40] width 52 height 8
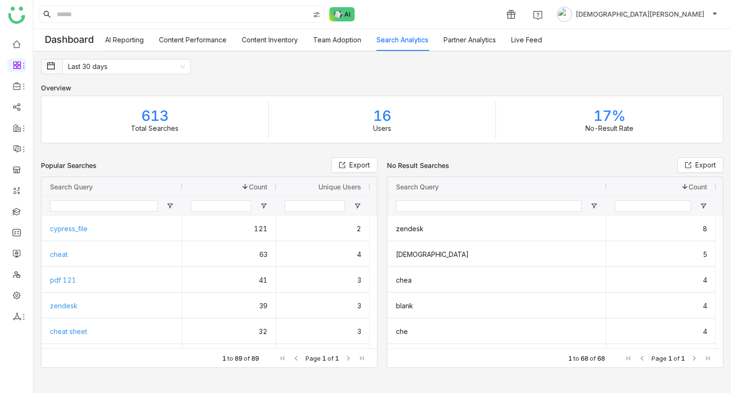
click at [471, 38] on link "Partner Analytics" at bounding box center [469, 40] width 52 height 8
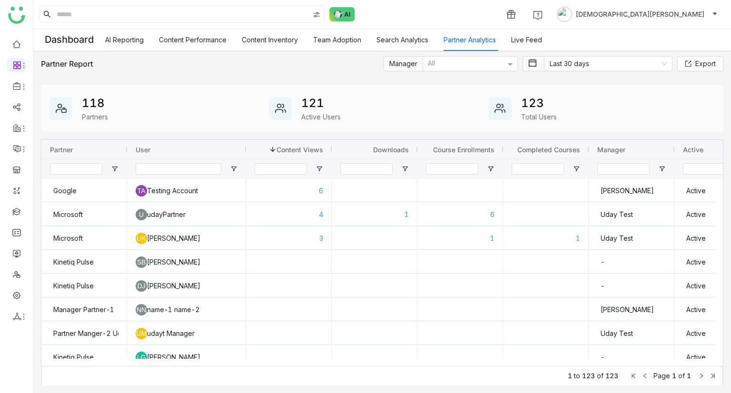
click at [535, 40] on link "Live Feed" at bounding box center [526, 40] width 31 height 8
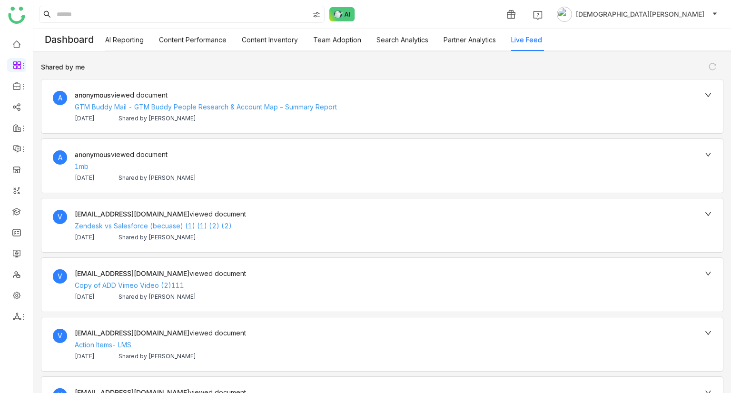
click at [113, 39] on link "AI Reporting" at bounding box center [124, 40] width 39 height 8
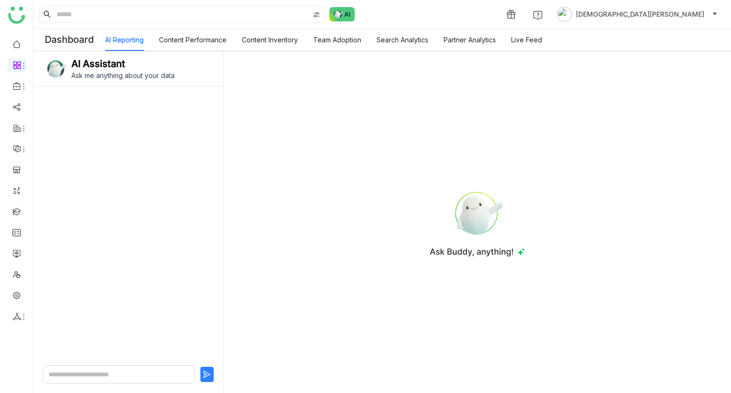
click at [114, 374] on textarea at bounding box center [119, 374] width 152 height 18
type textarea "*"
type textarea "**********"
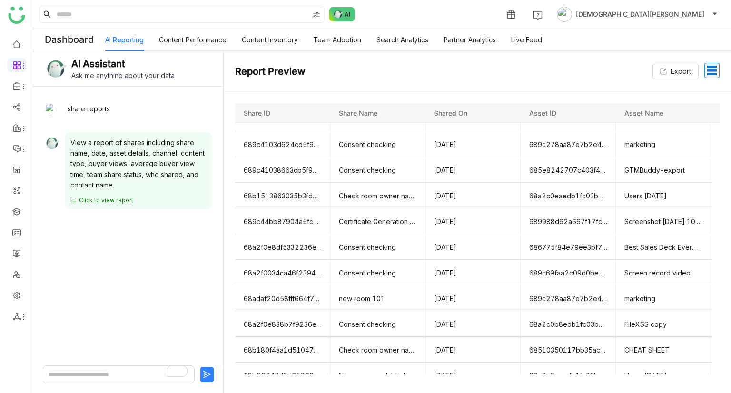
click at [186, 39] on link "Content Performance" at bounding box center [193, 40] width 68 height 8
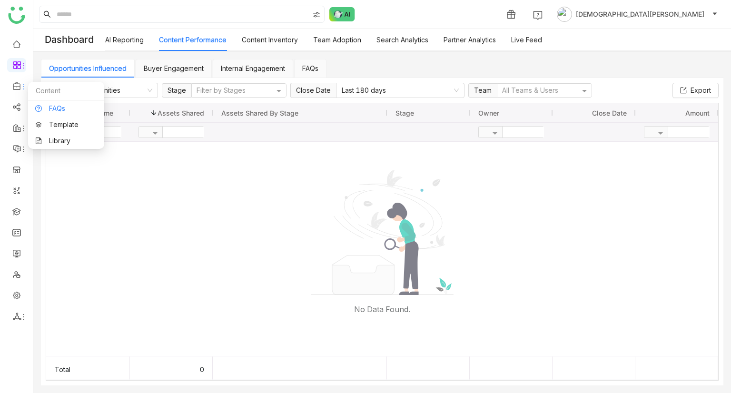
click at [60, 105] on link "FAQs" at bounding box center [66, 108] width 62 height 7
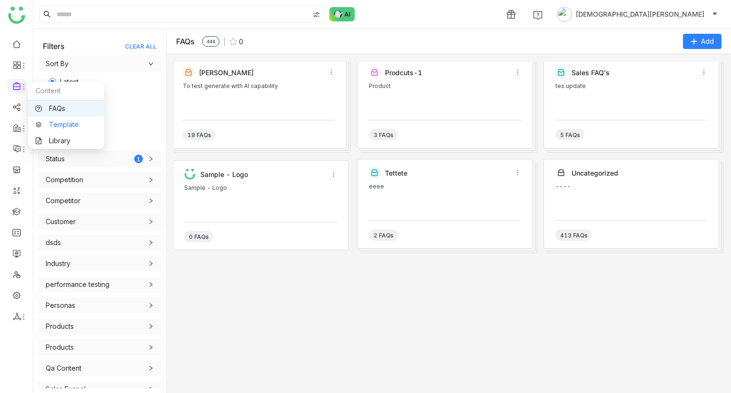
click at [49, 126] on link "Template" at bounding box center [66, 124] width 62 height 7
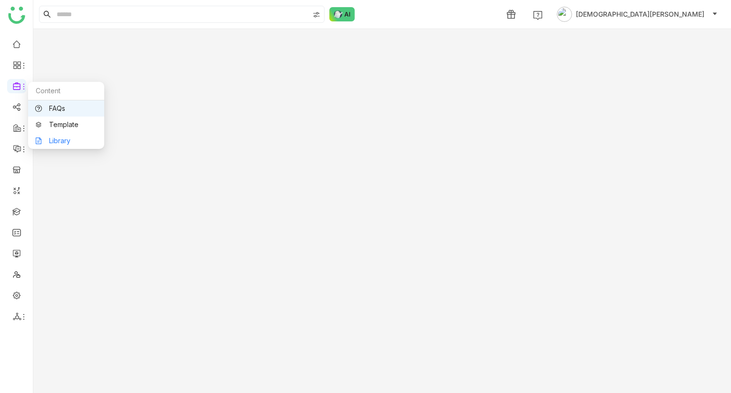
click at [59, 138] on link "Library" at bounding box center [66, 140] width 62 height 7
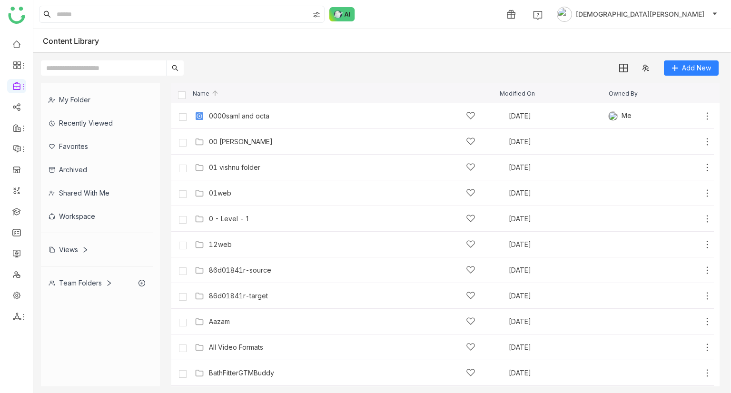
click at [80, 277] on div "Team Folders" at bounding box center [97, 282] width 112 height 23
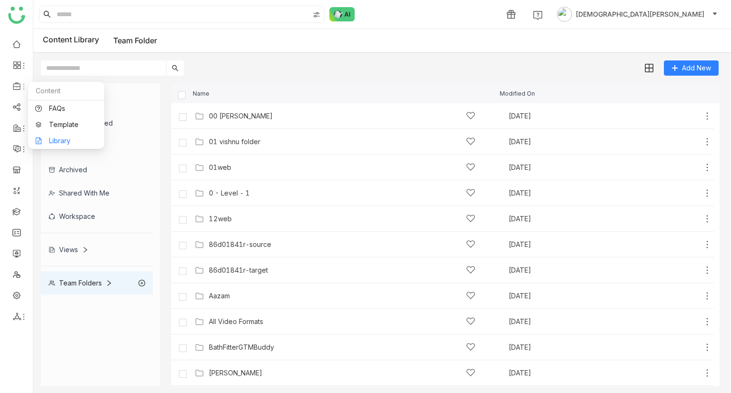
click at [72, 137] on link "Library" at bounding box center [66, 140] width 62 height 7
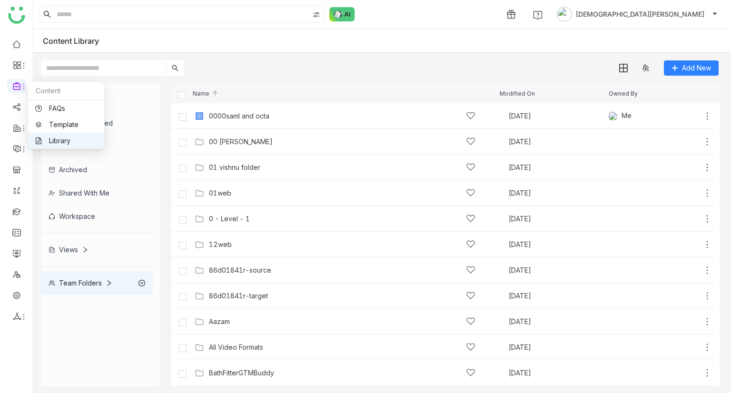
click at [55, 137] on link "Library" at bounding box center [66, 140] width 62 height 7
click at [79, 285] on div "Team Folders" at bounding box center [81, 283] width 64 height 8
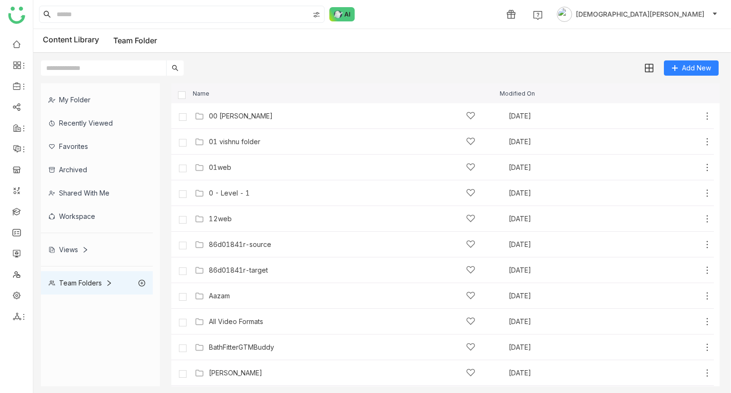
click at [68, 243] on div "Views" at bounding box center [97, 249] width 112 height 23
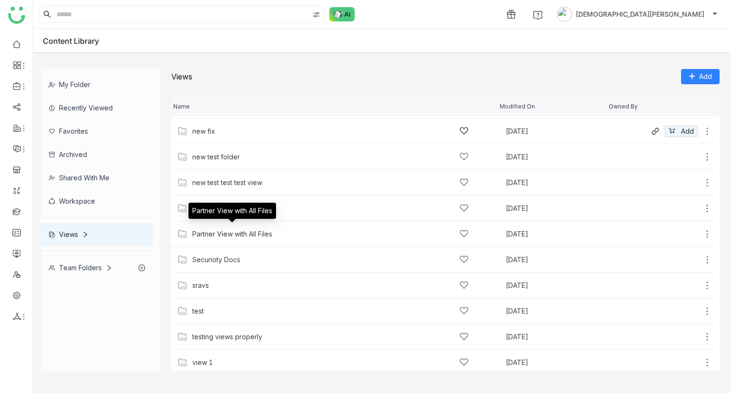
scroll to position [105, 0]
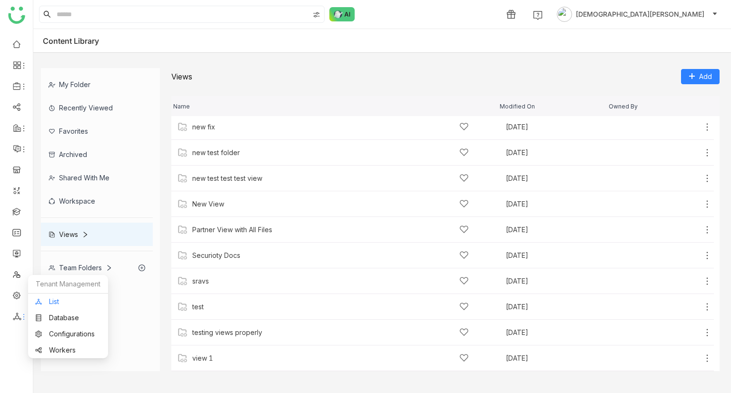
click at [62, 303] on link "List" at bounding box center [68, 301] width 66 height 7
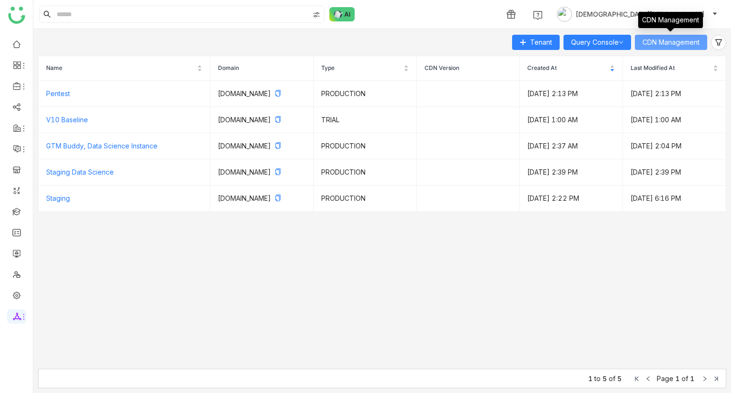
click at [668, 43] on span "CDN Management" at bounding box center [670, 42] width 57 height 10
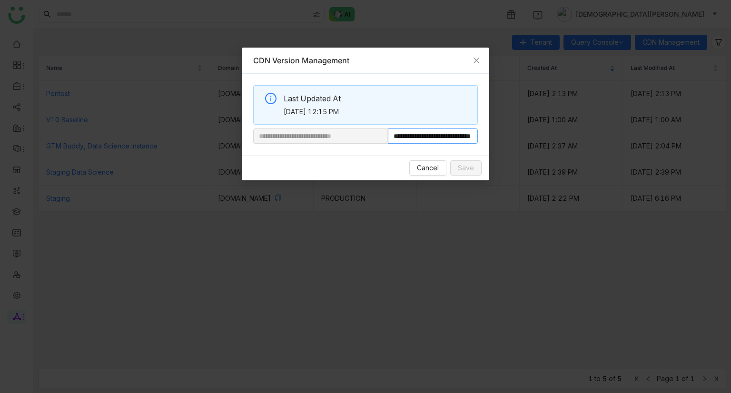
scroll to position [0, 35]
drag, startPoint x: 419, startPoint y: 137, endPoint x: 596, endPoint y: 148, distance: 176.8
click at [596, 148] on nz-modal-container "**********" at bounding box center [365, 196] width 731 height 393
paste input "text"
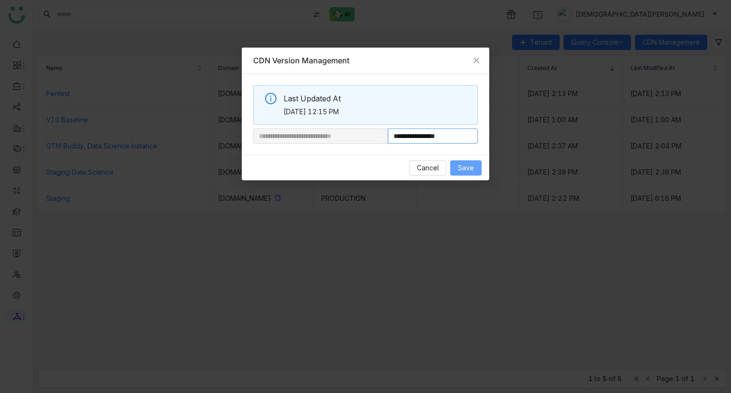
type input "**********"
click at [473, 166] on span "Save" at bounding box center [466, 168] width 16 height 10
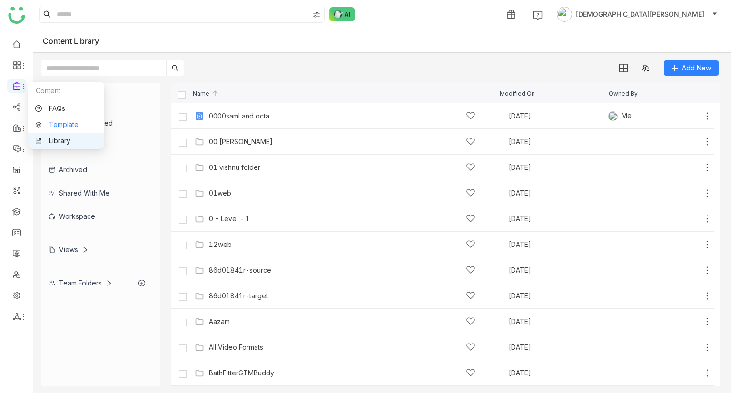
click at [61, 125] on link "Template" at bounding box center [66, 124] width 62 height 7
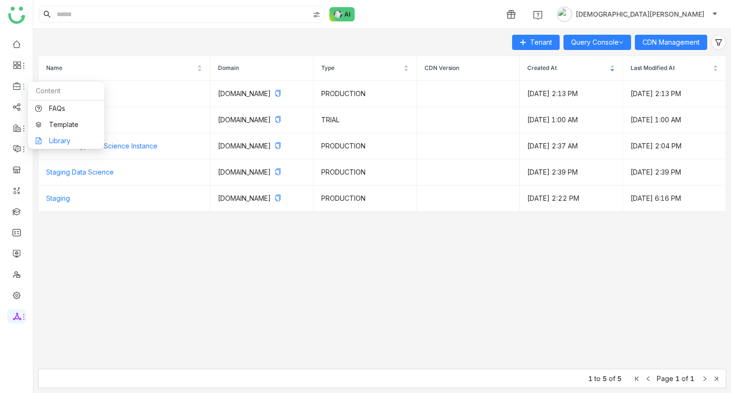
click at [56, 137] on link "Library" at bounding box center [66, 140] width 62 height 7
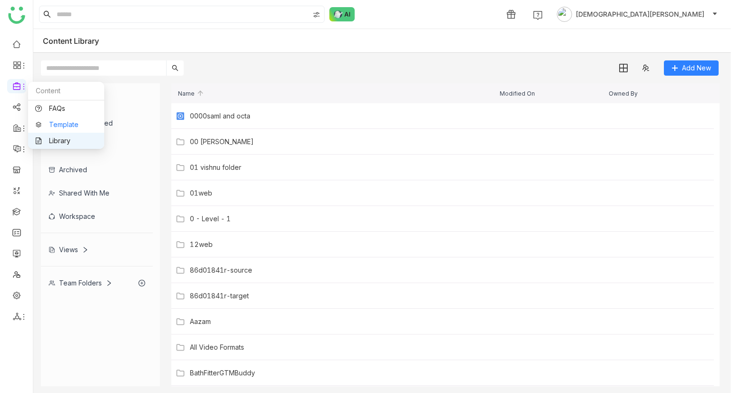
click at [57, 124] on link "Template" at bounding box center [66, 124] width 62 height 7
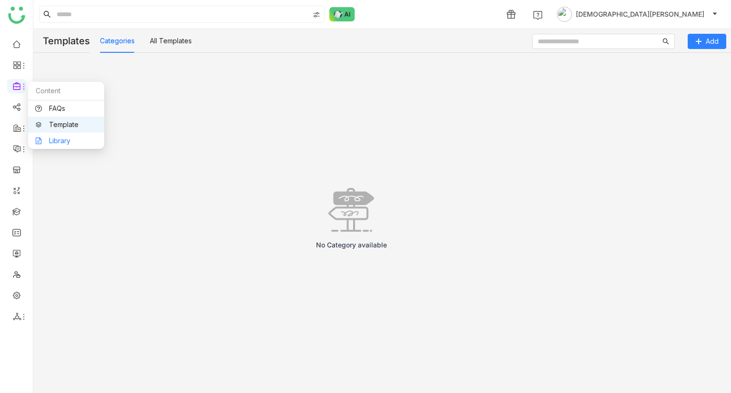
click at [64, 141] on link "Library" at bounding box center [66, 140] width 62 height 7
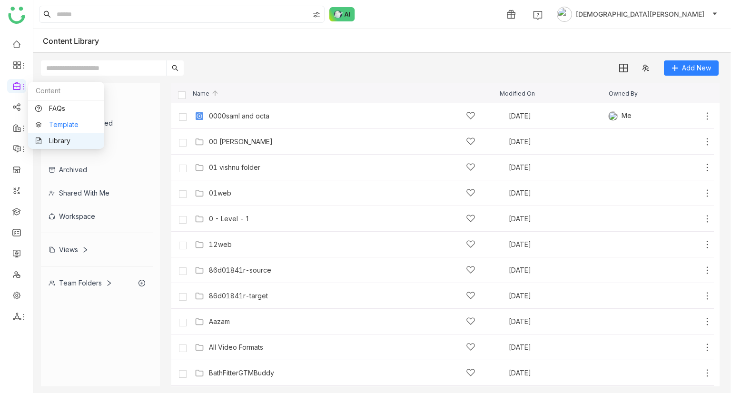
click at [58, 121] on link "Template" at bounding box center [66, 124] width 62 height 7
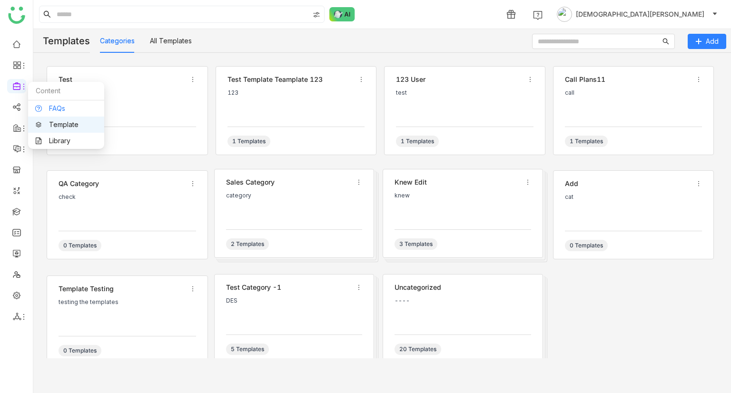
click at [63, 105] on link "FAQs" at bounding box center [66, 108] width 62 height 7
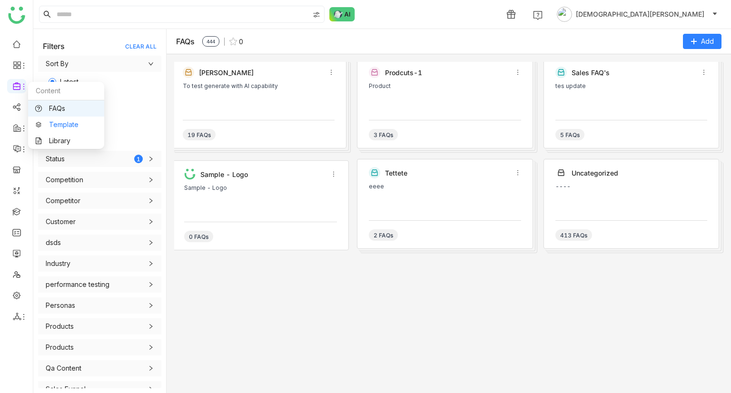
click at [61, 122] on link "Template" at bounding box center [66, 124] width 62 height 7
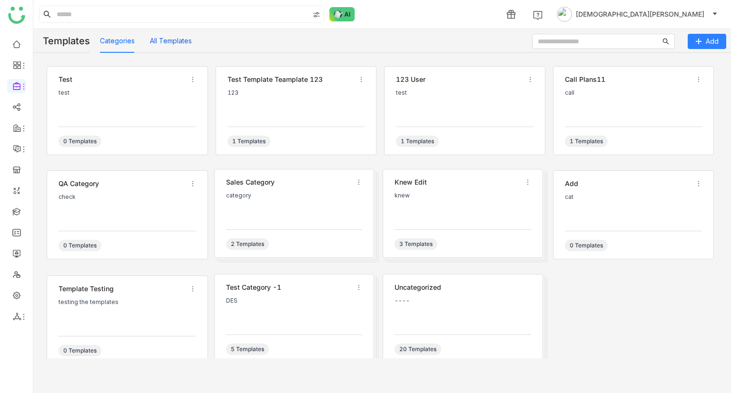
click at [174, 41] on button "All Templates" at bounding box center [171, 41] width 42 height 10
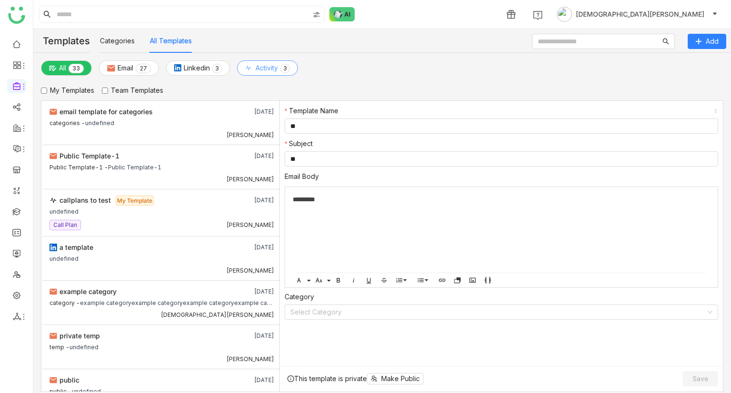
click at [276, 69] on span "Activity" at bounding box center [266, 68] width 22 height 10
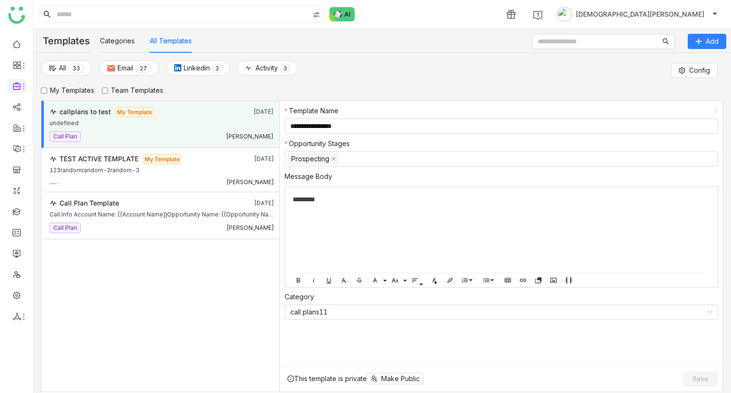
click at [701, 61] on div "All 0 1 2 3 4 5 6 7 8 9 0 1 2 3 4 5 6 7 8 9 Email 0 1 2 3 4 5 6 7 8 9 0 1 2 3 4…" at bounding box center [382, 70] width 682 height 20
click at [699, 66] on span "Config" at bounding box center [699, 70] width 21 height 10
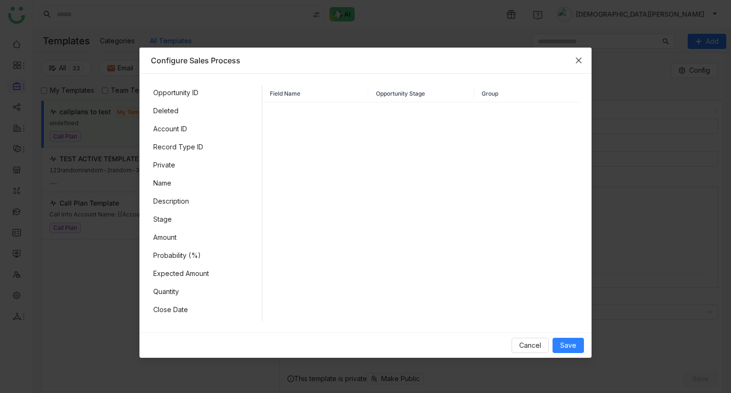
click at [576, 63] on icon "Close" at bounding box center [579, 61] width 8 height 8
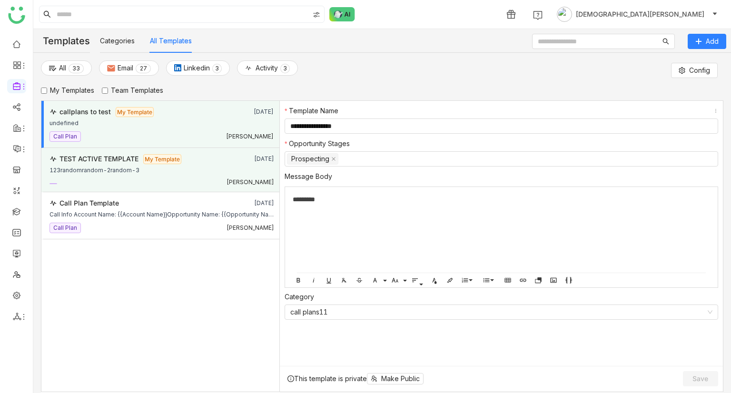
click at [179, 176] on div "[PERSON_NAME]" at bounding box center [161, 181] width 225 height 10
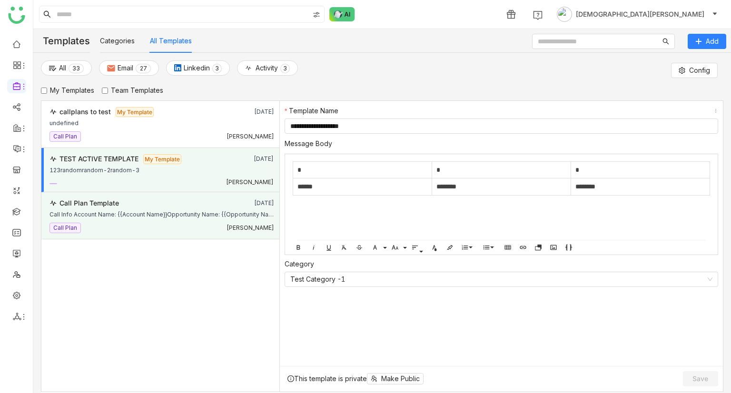
click at [189, 220] on div "Call Plan [PERSON_NAME]" at bounding box center [161, 226] width 225 height 13
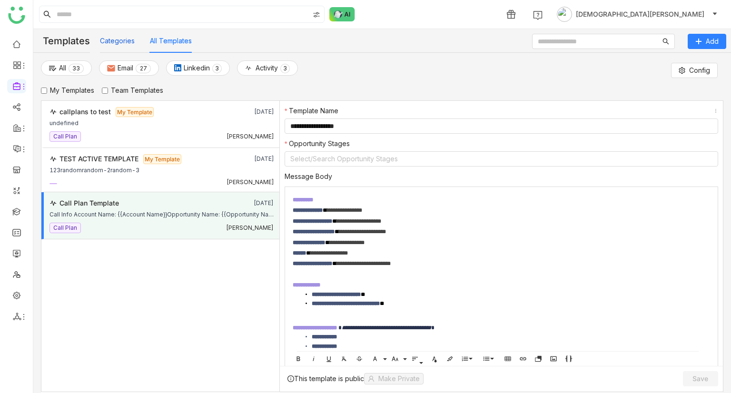
click at [113, 46] on button "Categories" at bounding box center [117, 41] width 35 height 10
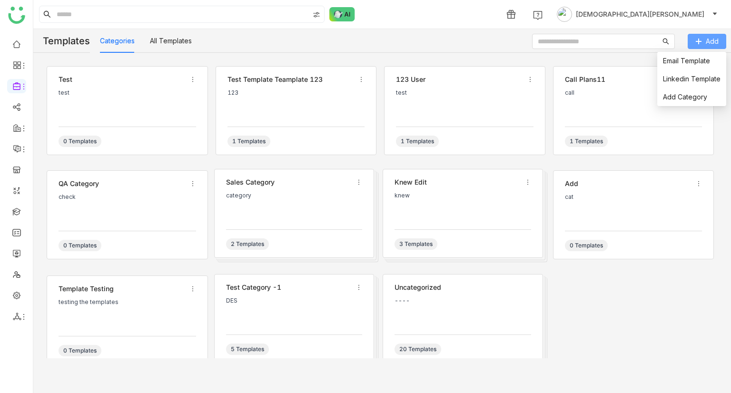
click at [694, 40] on button "Add" at bounding box center [706, 41] width 39 height 15
click at [686, 59] on link "Email Template" at bounding box center [686, 61] width 47 height 8
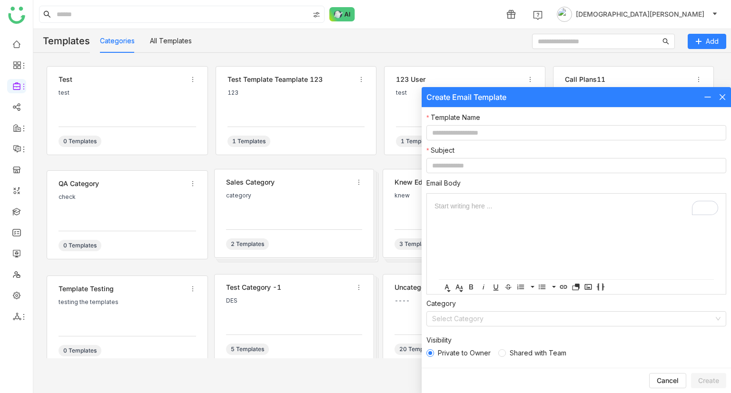
click at [719, 96] on icon at bounding box center [722, 97] width 8 height 8
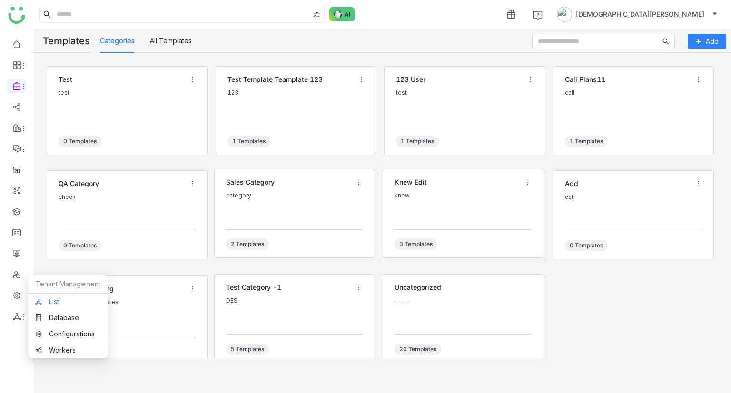
click at [61, 299] on link "List" at bounding box center [68, 301] width 66 height 7
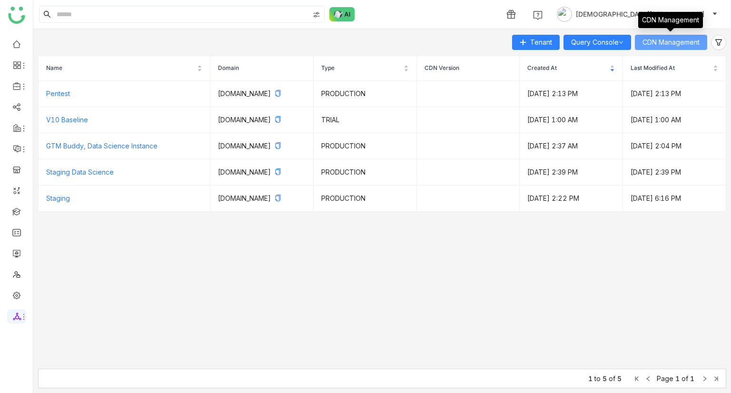
click at [655, 40] on span "CDN Management" at bounding box center [670, 42] width 57 height 10
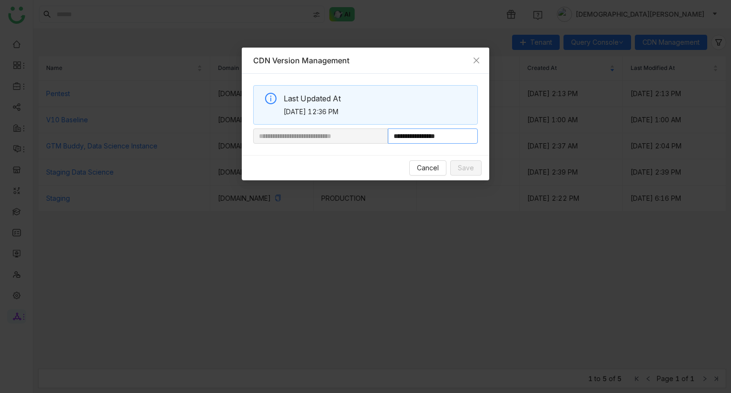
drag, startPoint x: 420, startPoint y: 137, endPoint x: 466, endPoint y: 134, distance: 45.8
click at [466, 134] on input "**********" at bounding box center [433, 135] width 90 height 15
paste input "**********"
type input "**********"
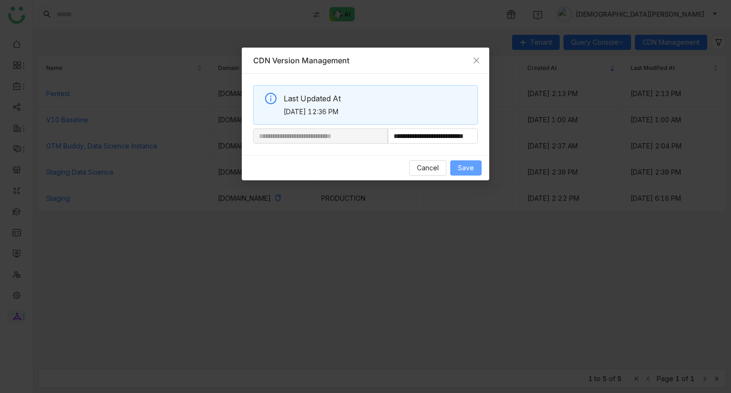
scroll to position [0, 0]
click at [457, 165] on button "Save" at bounding box center [465, 167] width 31 height 15
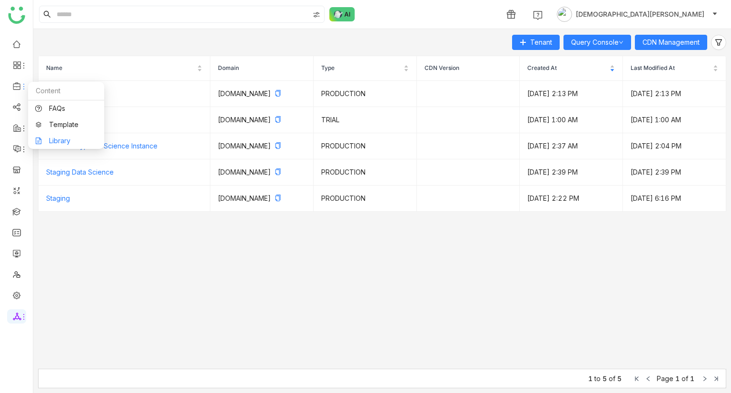
click at [59, 142] on link "Library" at bounding box center [66, 140] width 62 height 7
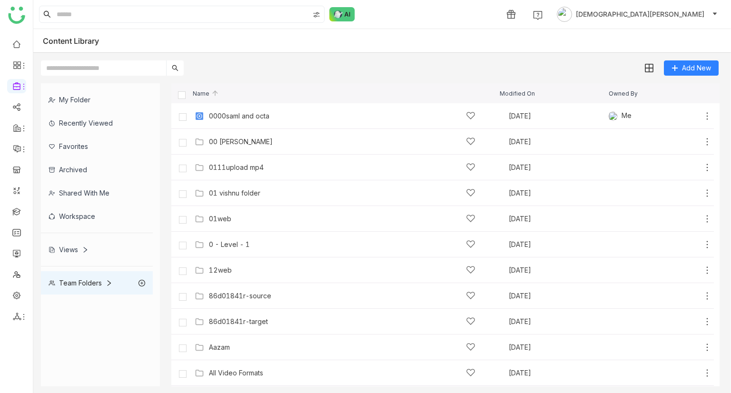
click at [84, 280] on div "Team Folders" at bounding box center [81, 283] width 64 height 8
click at [85, 282] on div "Team Folders" at bounding box center [81, 283] width 64 height 8
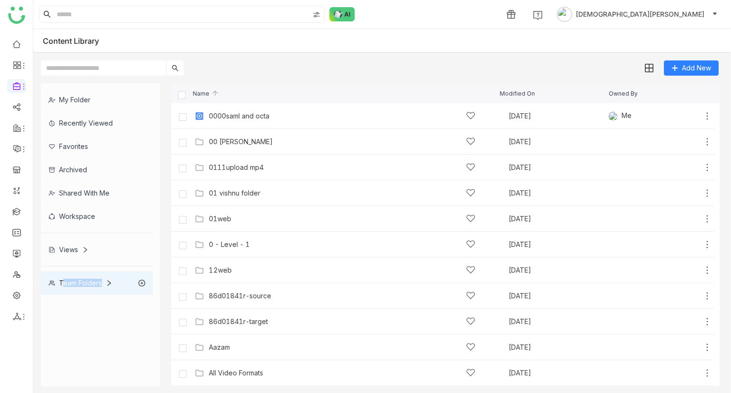
click at [85, 282] on div "Team Folders" at bounding box center [81, 283] width 64 height 8
click at [89, 280] on div "Team Folders" at bounding box center [81, 283] width 64 height 8
click at [68, 301] on link "List" at bounding box center [68, 301] width 66 height 7
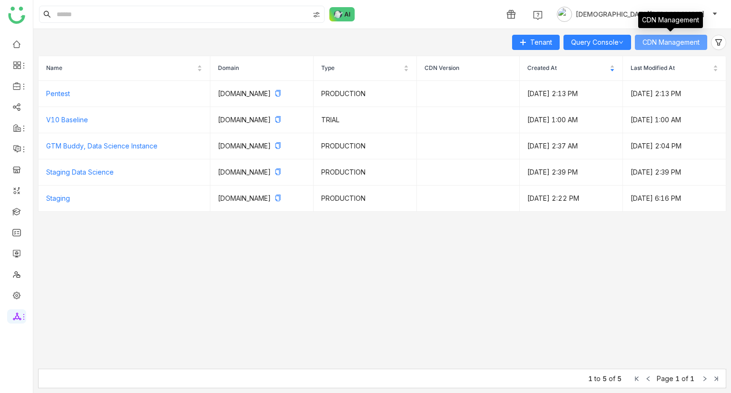
click at [680, 38] on span "CDN Management" at bounding box center [670, 42] width 57 height 10
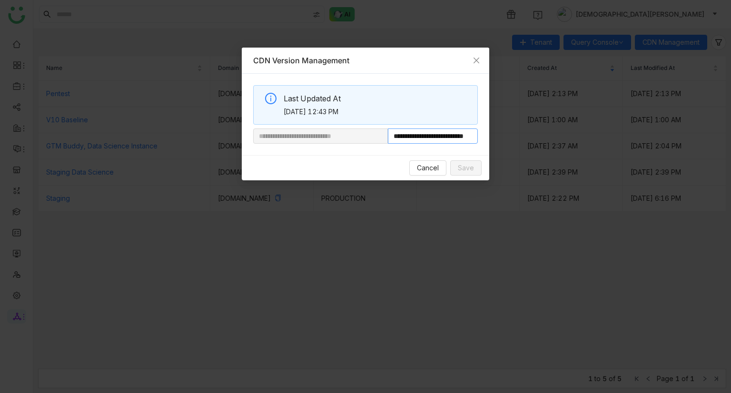
scroll to position [0, 36]
drag, startPoint x: 419, startPoint y: 138, endPoint x: 596, endPoint y: 124, distance: 177.0
click at [596, 124] on nz-modal-container "**********" at bounding box center [365, 196] width 731 height 393
paste input "*********"
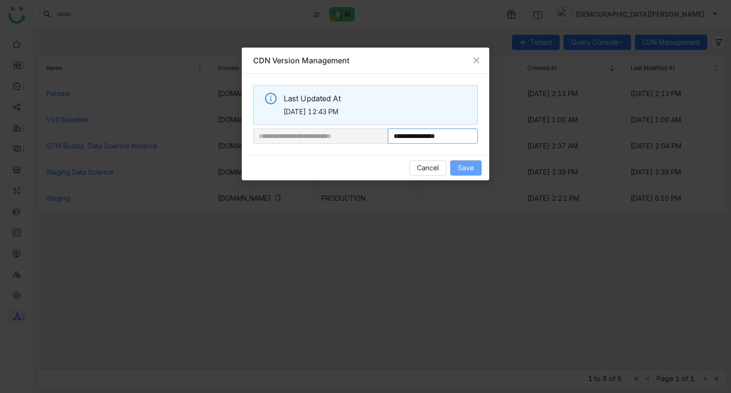
type input "**********"
click at [469, 163] on span "Save" at bounding box center [466, 168] width 16 height 10
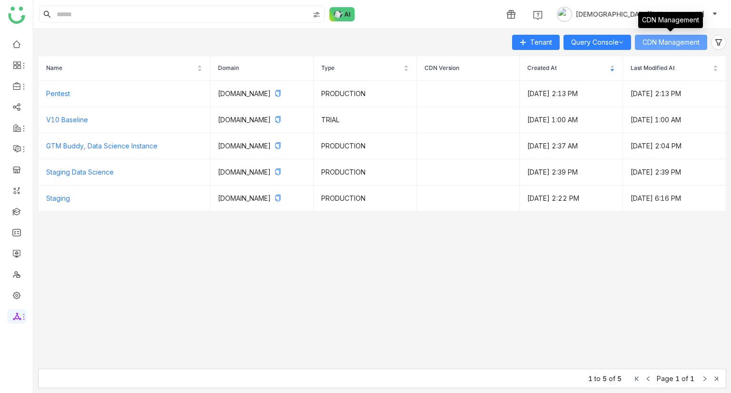
click at [680, 40] on span "CDN Management" at bounding box center [670, 42] width 57 height 10
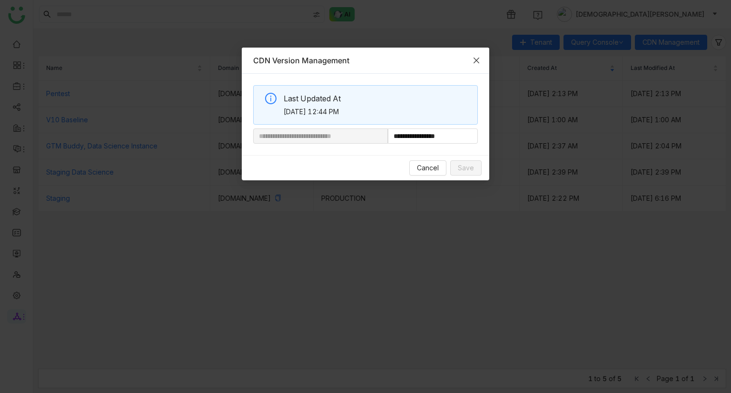
click at [477, 57] on icon "Close" at bounding box center [476, 61] width 8 height 8
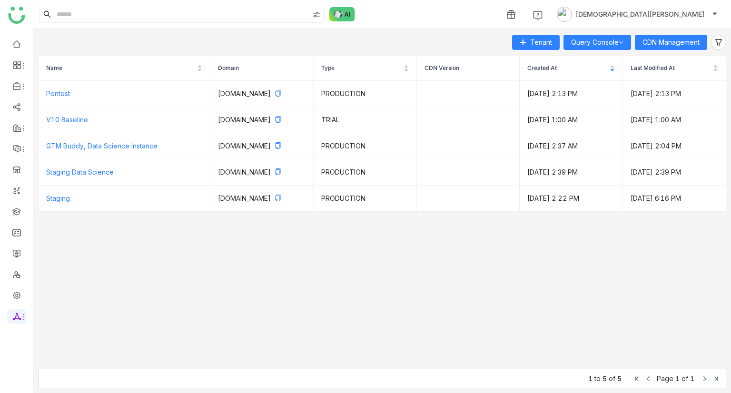
drag, startPoint x: 80, startPoint y: 291, endPoint x: 359, endPoint y: 303, distance: 279.0
click at [350, 311] on nz-table "Name Domain Type CDN Version Created At Last Modified At Pentest pentest.gtmdev…" at bounding box center [382, 212] width 688 height 313
click at [12, 44] on link at bounding box center [16, 43] width 9 height 8
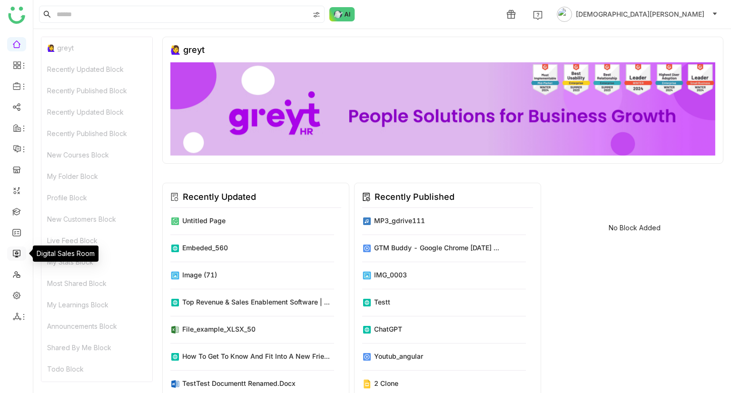
click at [14, 255] on link at bounding box center [16, 253] width 9 height 8
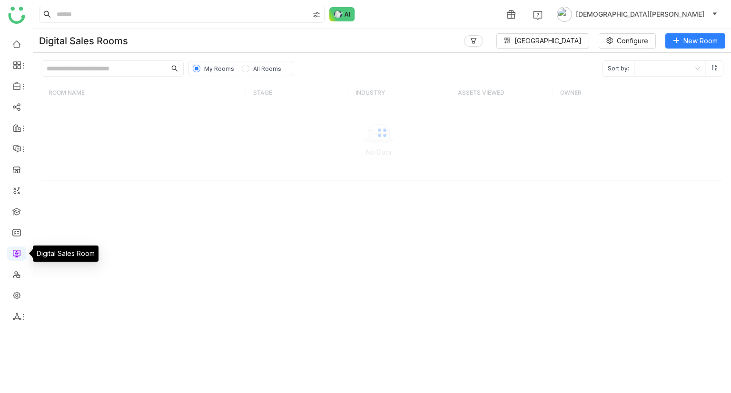
click at [14, 255] on link at bounding box center [16, 253] width 9 height 8
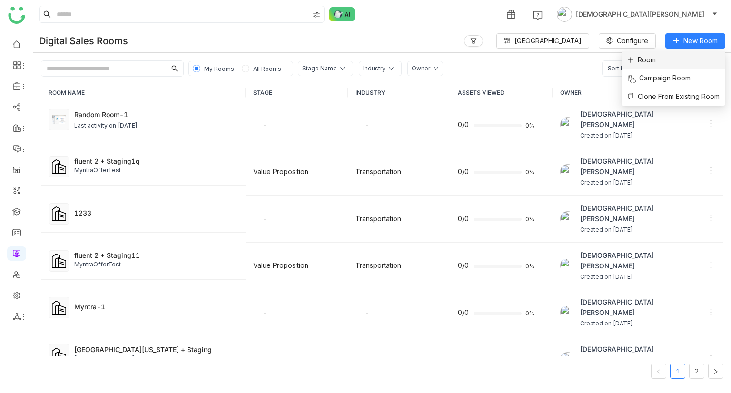
click at [665, 63] on li "Room" at bounding box center [673, 60] width 104 height 18
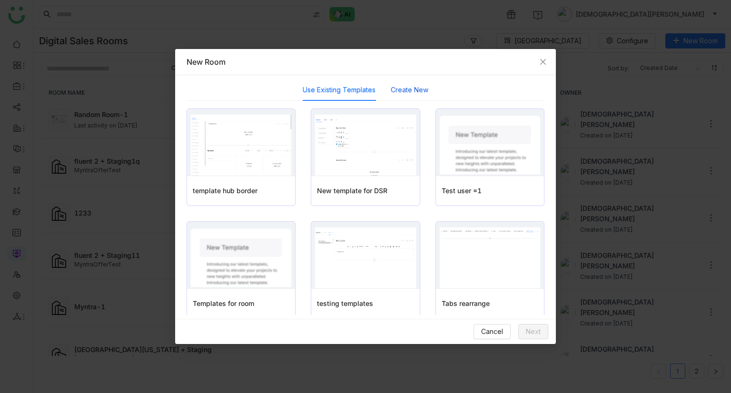
click at [401, 90] on button "Create New" at bounding box center [410, 90] width 38 height 10
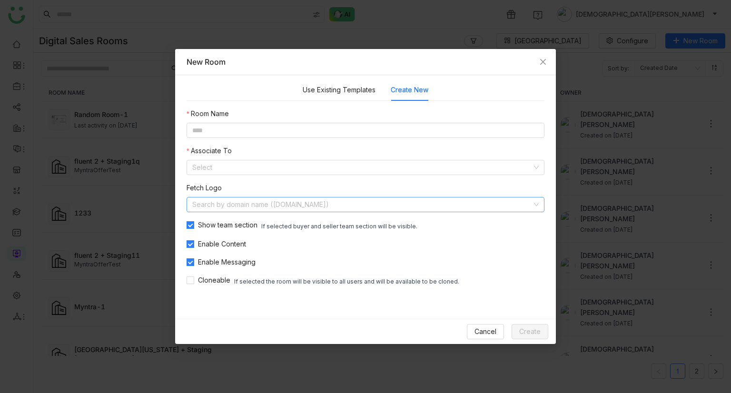
click at [233, 204] on input at bounding box center [362, 204] width 340 height 14
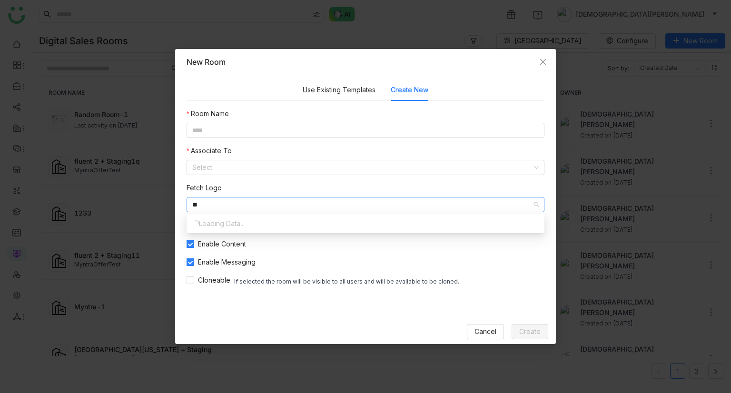
type input "*"
